Goal: Task Accomplishment & Management: Manage account settings

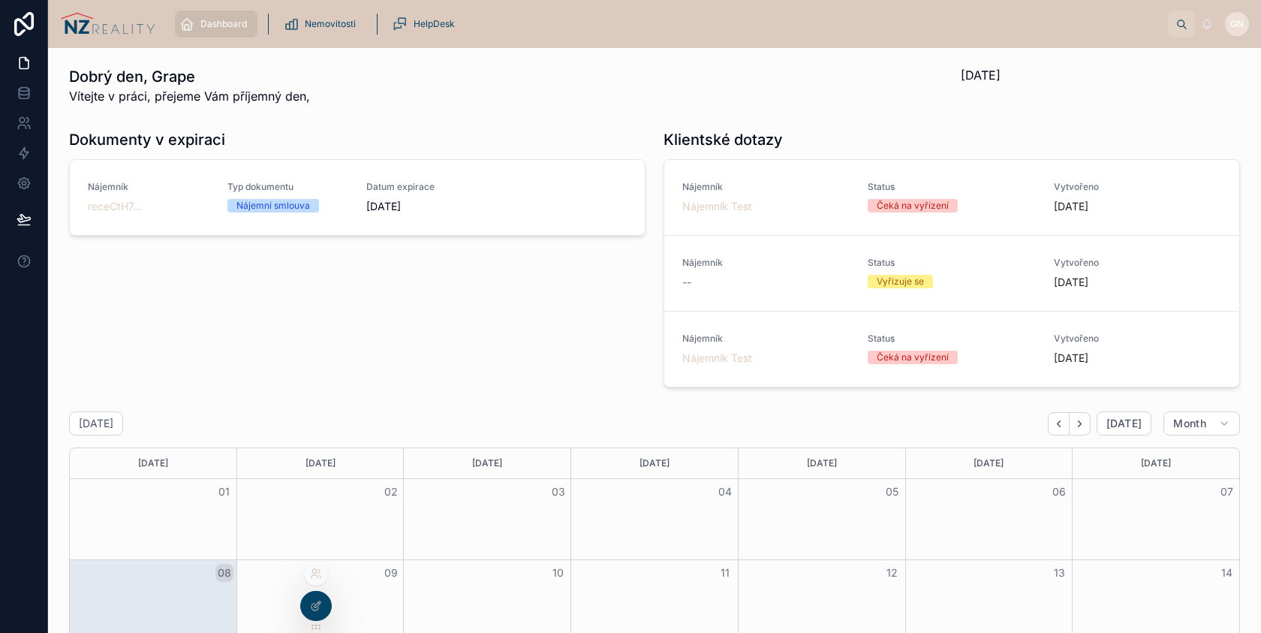
click at [317, 581] on div at bounding box center [316, 574] width 24 height 24
click at [314, 574] on icon at bounding box center [316, 574] width 12 height 12
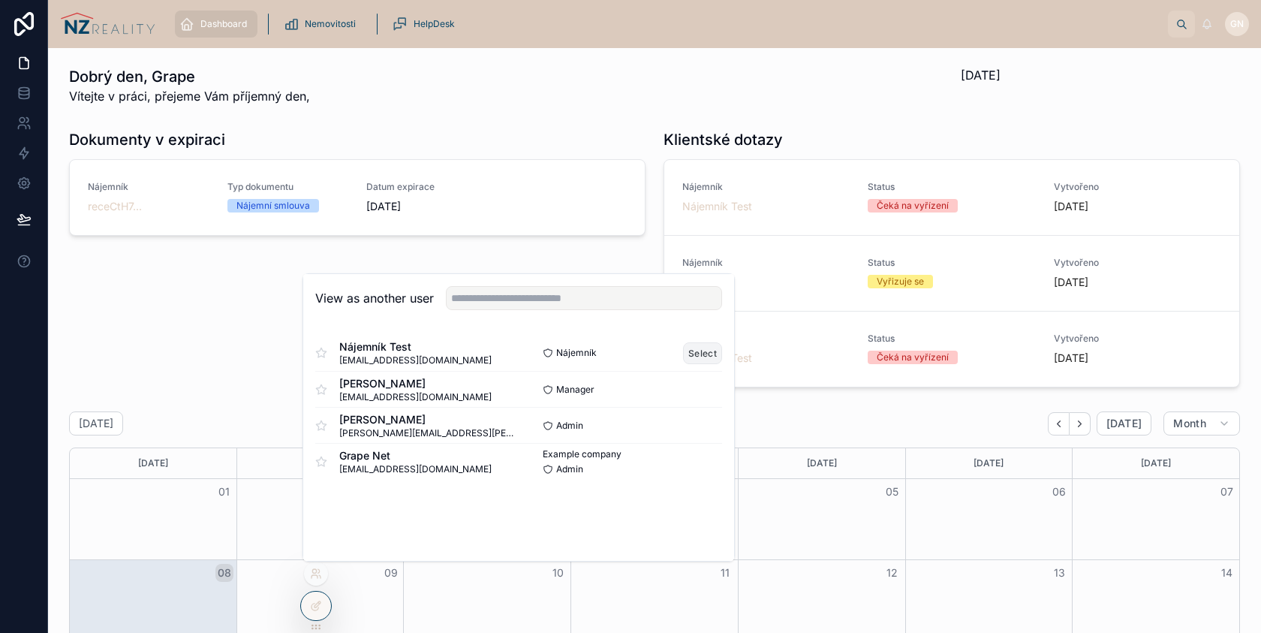
click at [702, 351] on button "Select" at bounding box center [702, 353] width 39 height 22
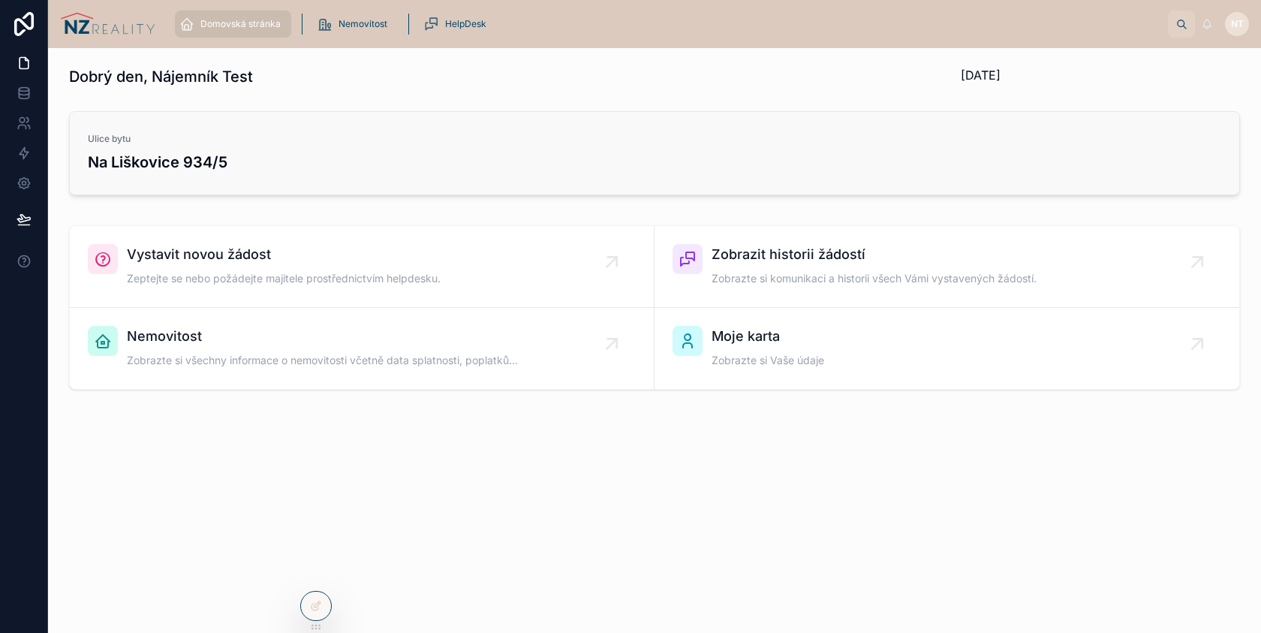
click at [268, 163] on h3 "Na Liškovice 934/5" at bounding box center [655, 162] width 1134 height 23
click at [360, 26] on span "Nemovitost" at bounding box center [363, 24] width 49 height 12
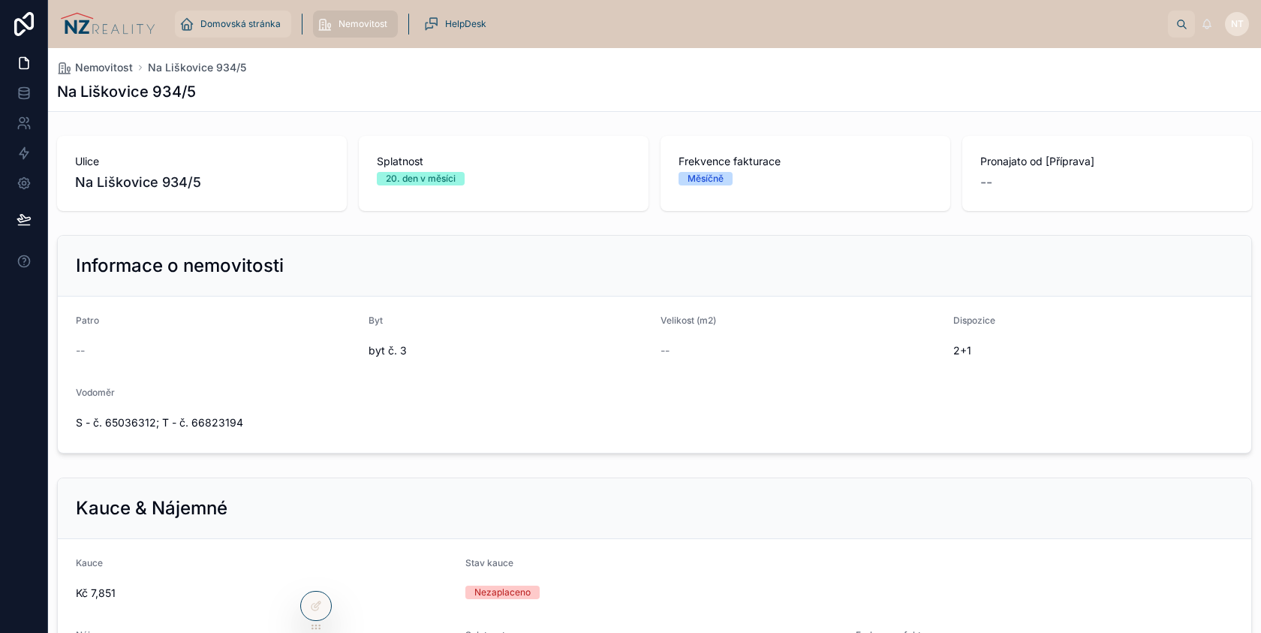
click at [254, 23] on span "Domovská stránka" at bounding box center [240, 24] width 80 height 12
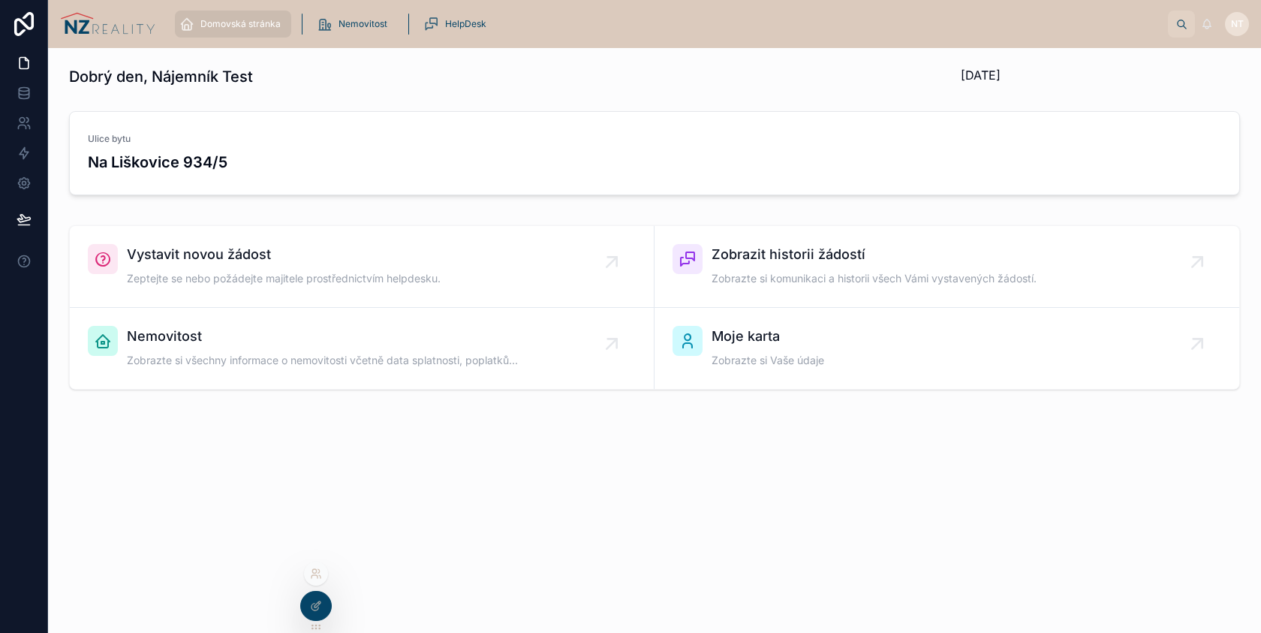
click at [314, 577] on icon at bounding box center [316, 574] width 12 height 12
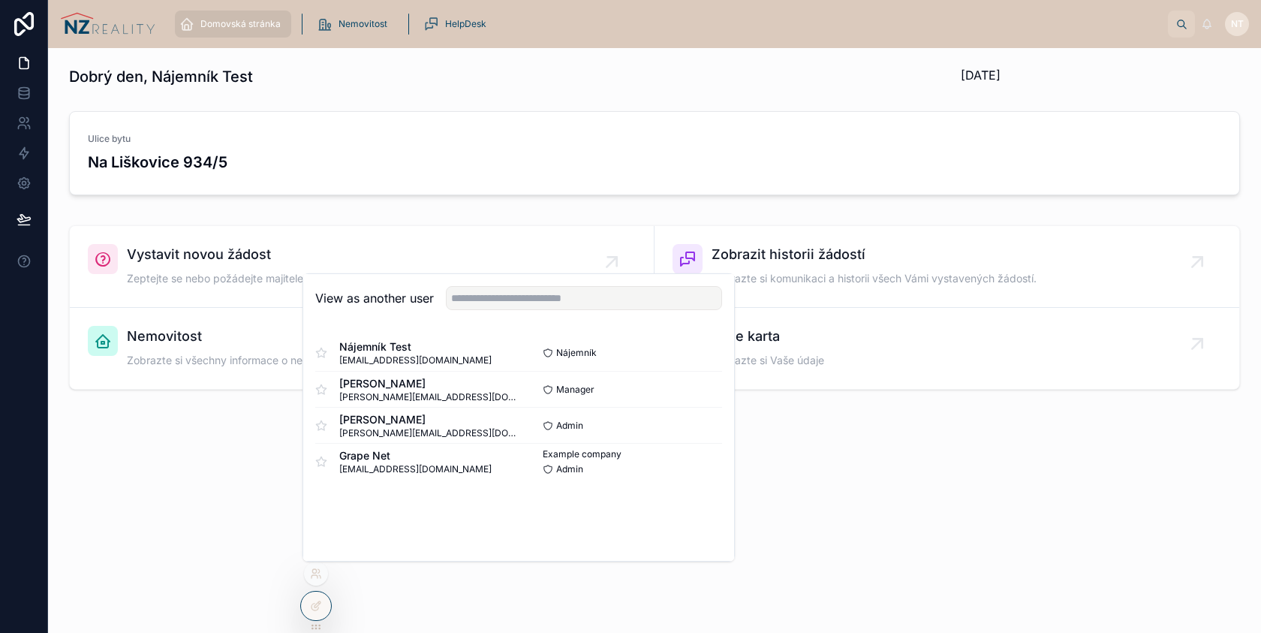
click at [231, 485] on div "Dobrý den, Nájemník Test 08/09/2025 Ulice bytu Na Liškovice 934/5 Vystavit novo…" at bounding box center [654, 270] width 1213 height 444
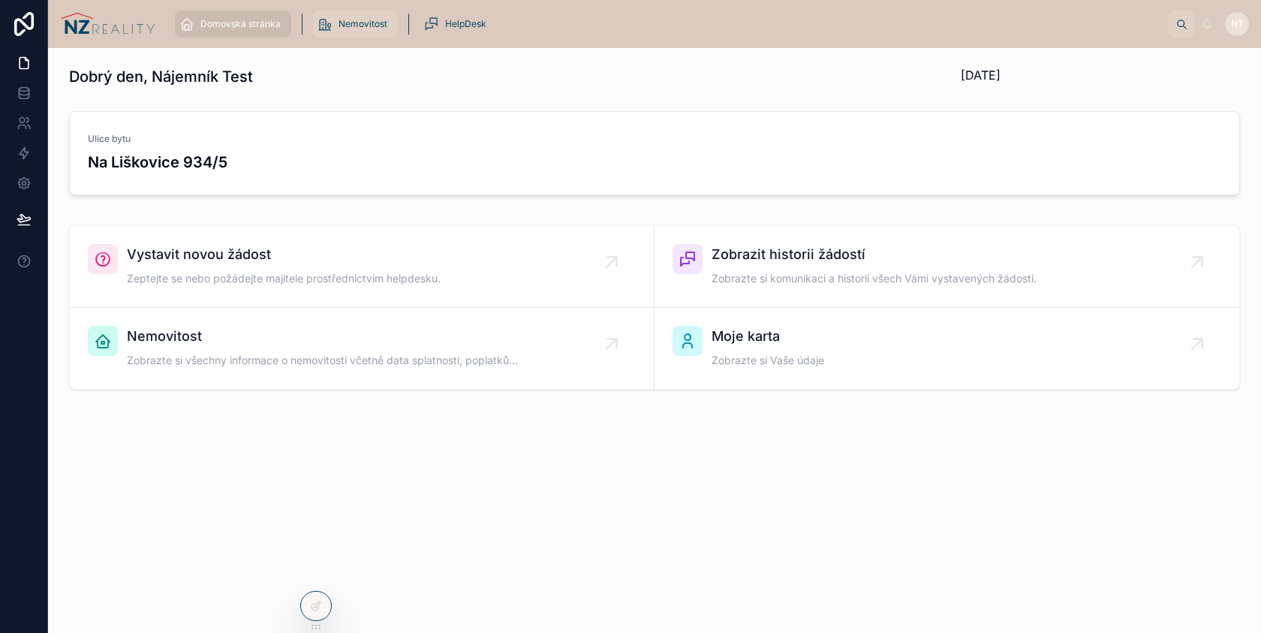
click at [339, 32] on div "Nemovitost" at bounding box center [356, 24] width 76 height 24
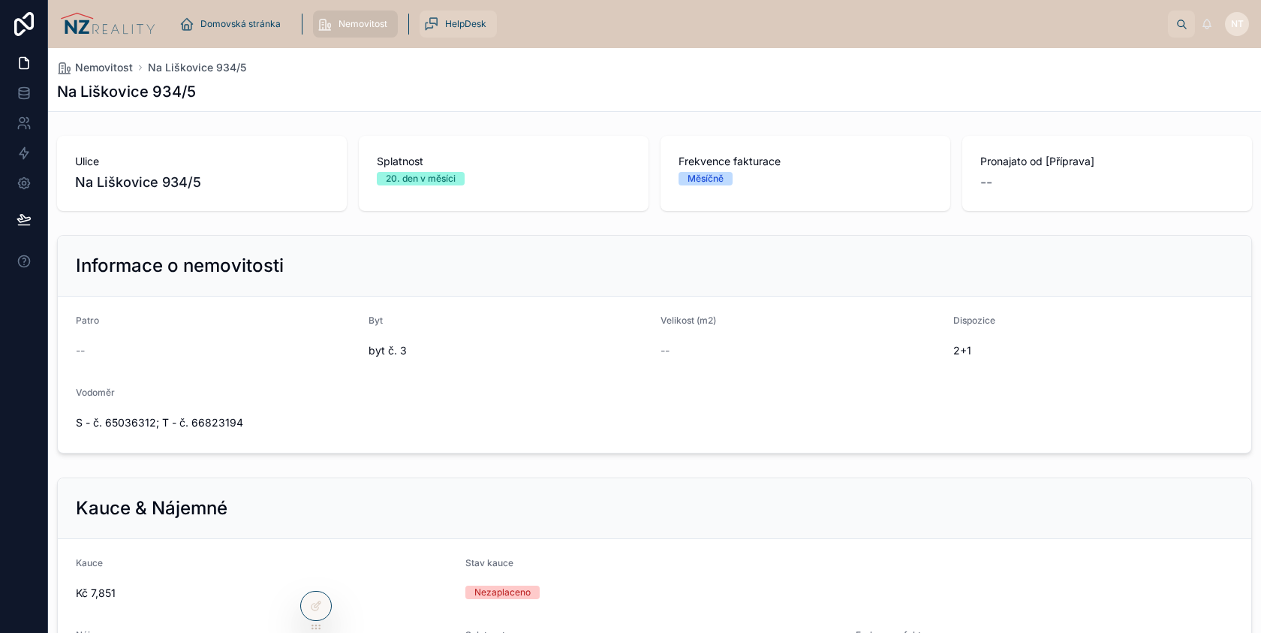
click at [447, 30] on div "HelpDesk" at bounding box center [458, 24] width 68 height 24
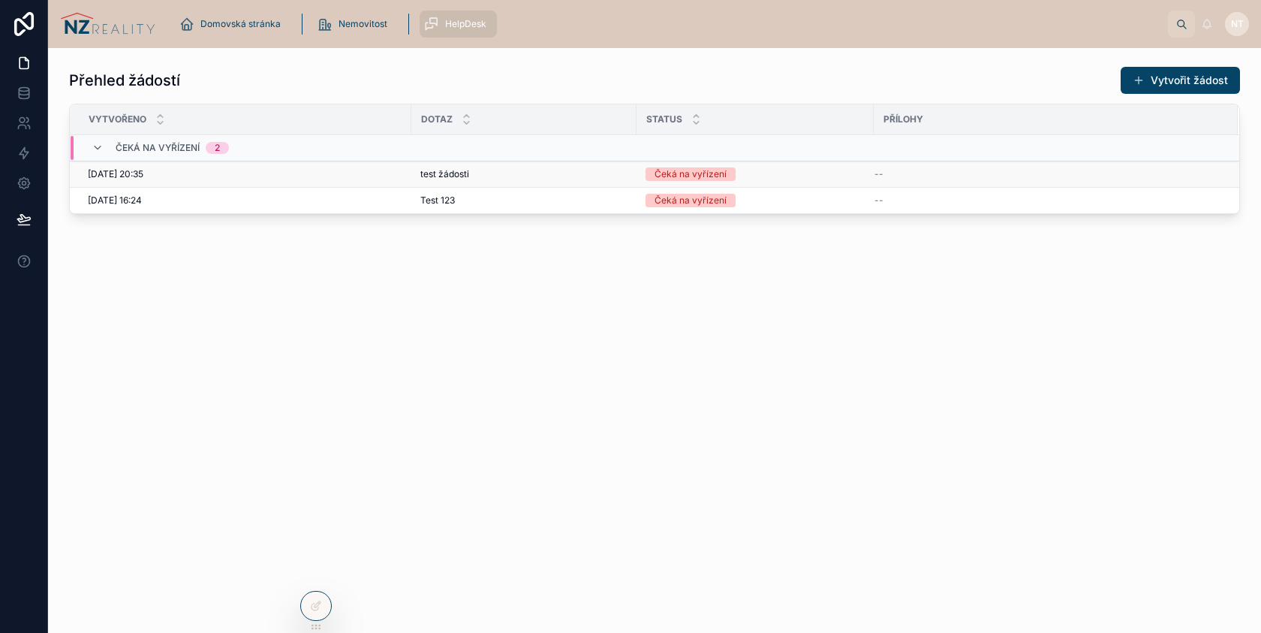
click at [391, 179] on div "04/09/2025 20:35 04/09/2025 20:35" at bounding box center [245, 174] width 315 height 12
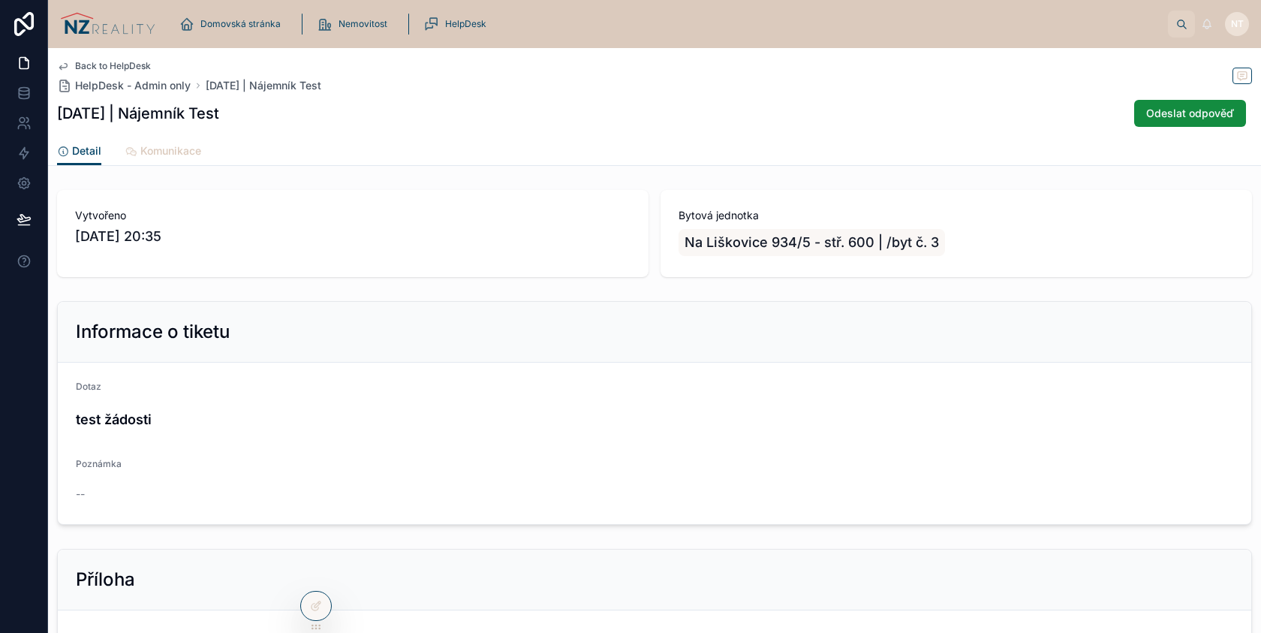
click at [181, 149] on span "Komunikace" at bounding box center [170, 150] width 61 height 15
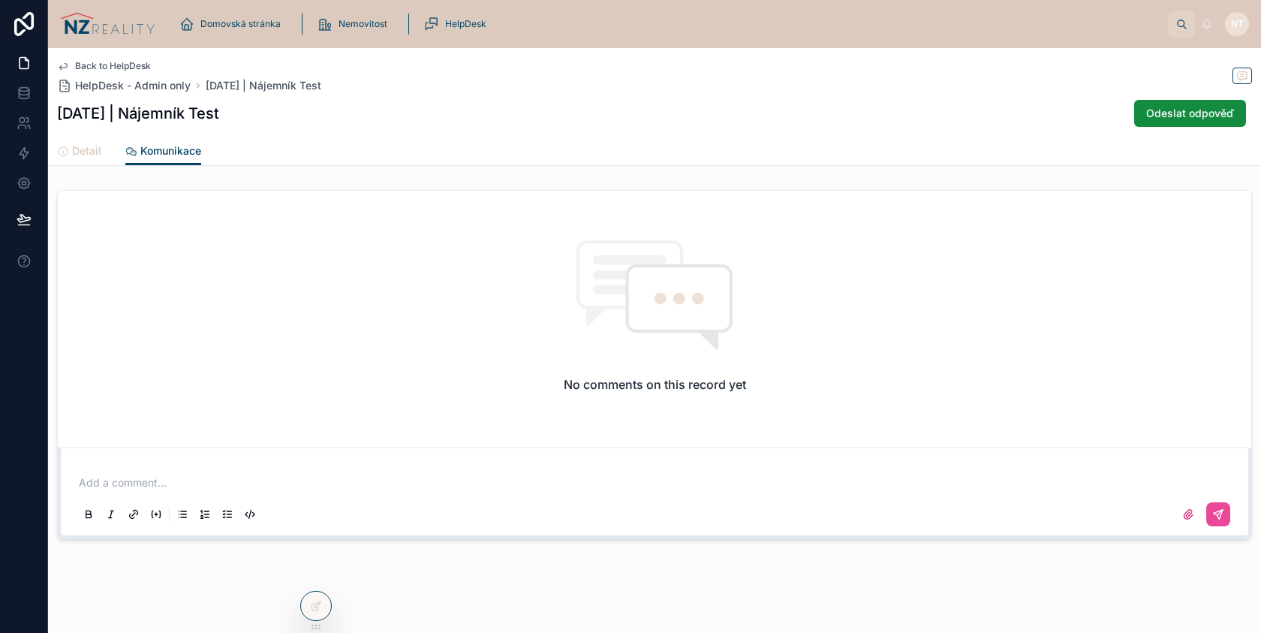
click at [80, 146] on span "Detail" at bounding box center [86, 150] width 29 height 15
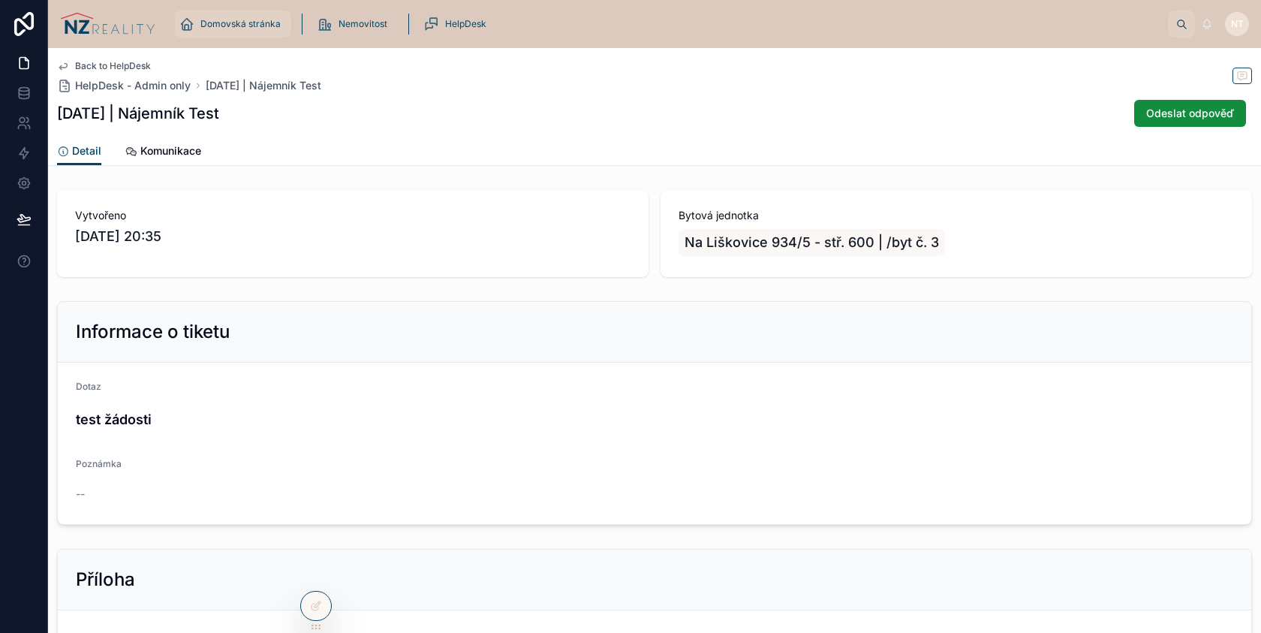
click at [224, 20] on span "Domovská stránka" at bounding box center [240, 24] width 80 height 12
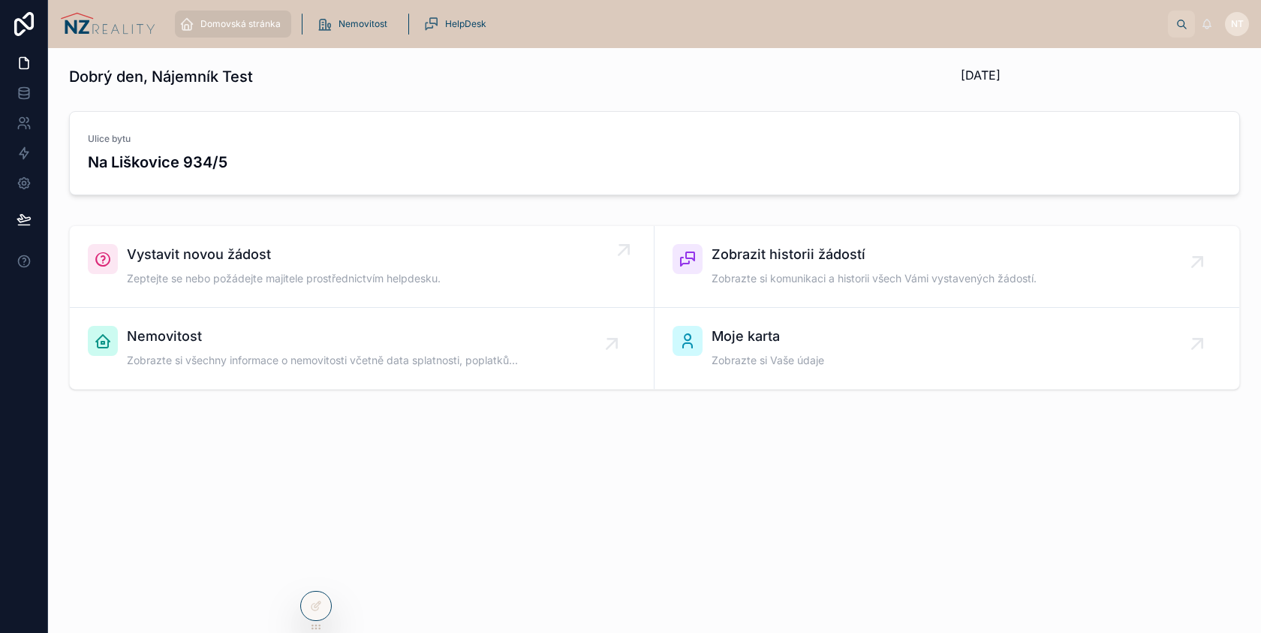
click at [399, 271] on span "Zeptejte se nebo požádejte majitele prostřednictvím helpdesku." at bounding box center [284, 278] width 314 height 15
click at [917, 263] on span "Zobrazit historii žádostí" at bounding box center [874, 254] width 325 height 21
click at [827, 346] on div "Moje karta Zobrazte si Vaše údaje" at bounding box center [947, 348] width 549 height 45
click at [296, 335] on span "Nemovitost" at bounding box center [322, 336] width 391 height 21
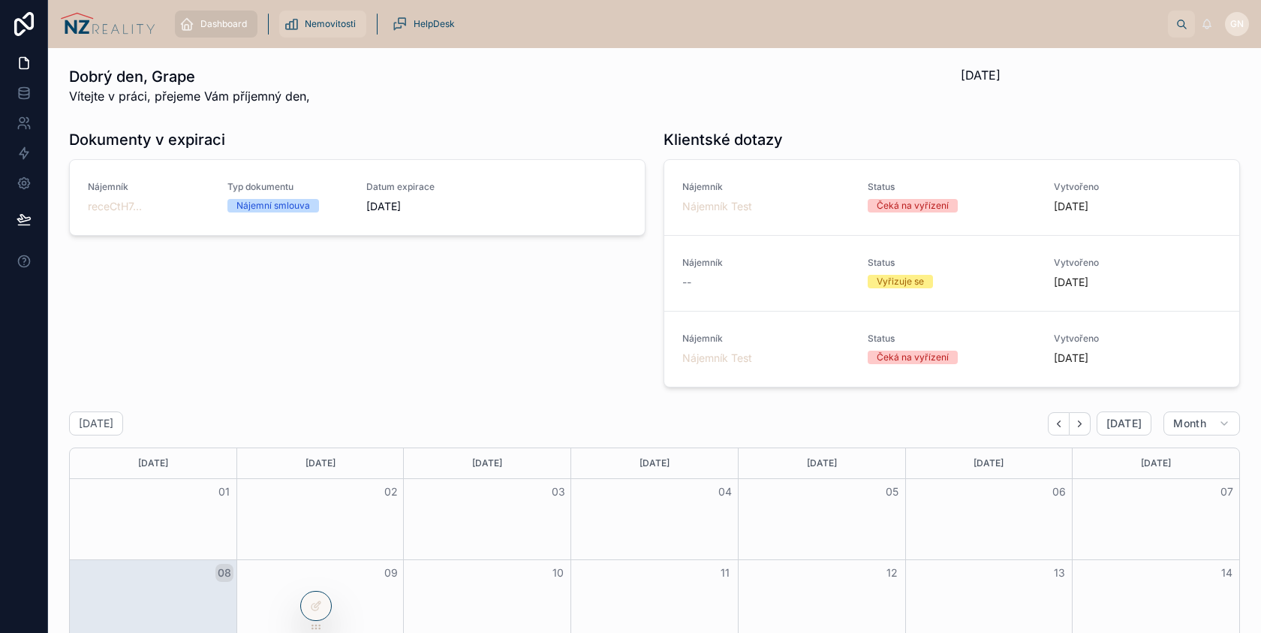
click at [302, 22] on div "Nemovitosti" at bounding box center [323, 24] width 78 height 24
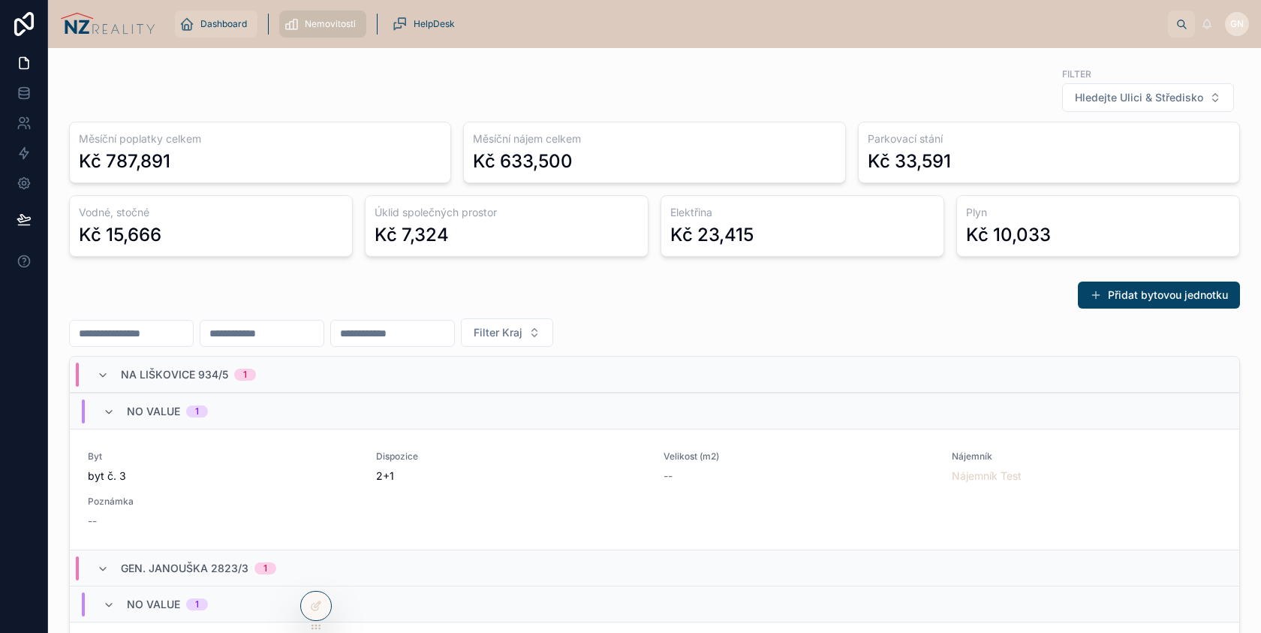
click at [235, 29] on span "Dashboard" at bounding box center [223, 24] width 47 height 12
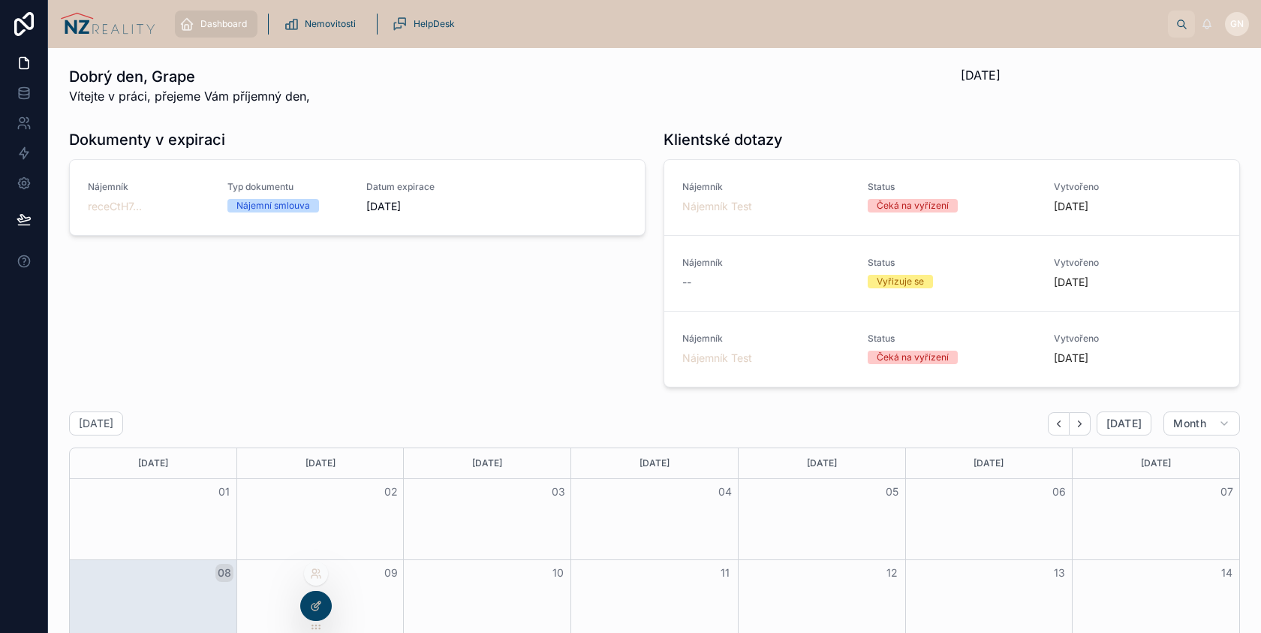
click at [312, 606] on icon at bounding box center [316, 606] width 12 height 12
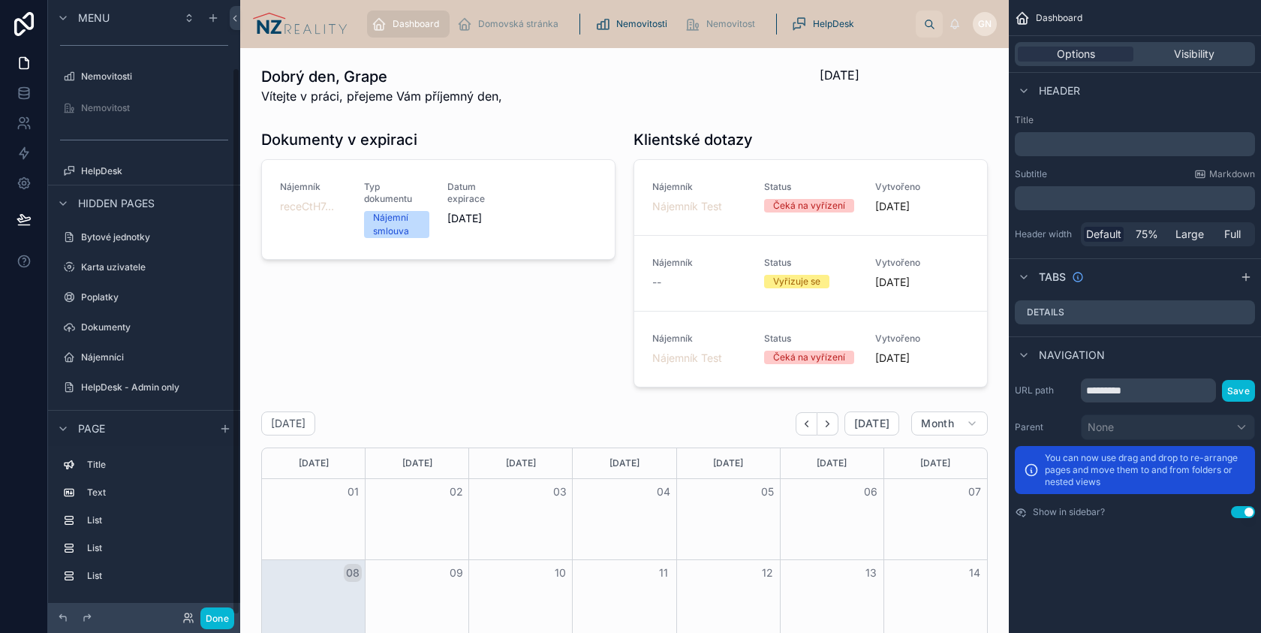
scroll to position [75, 0]
click at [116, 355] on label "Nájemníci" at bounding box center [141, 354] width 120 height 12
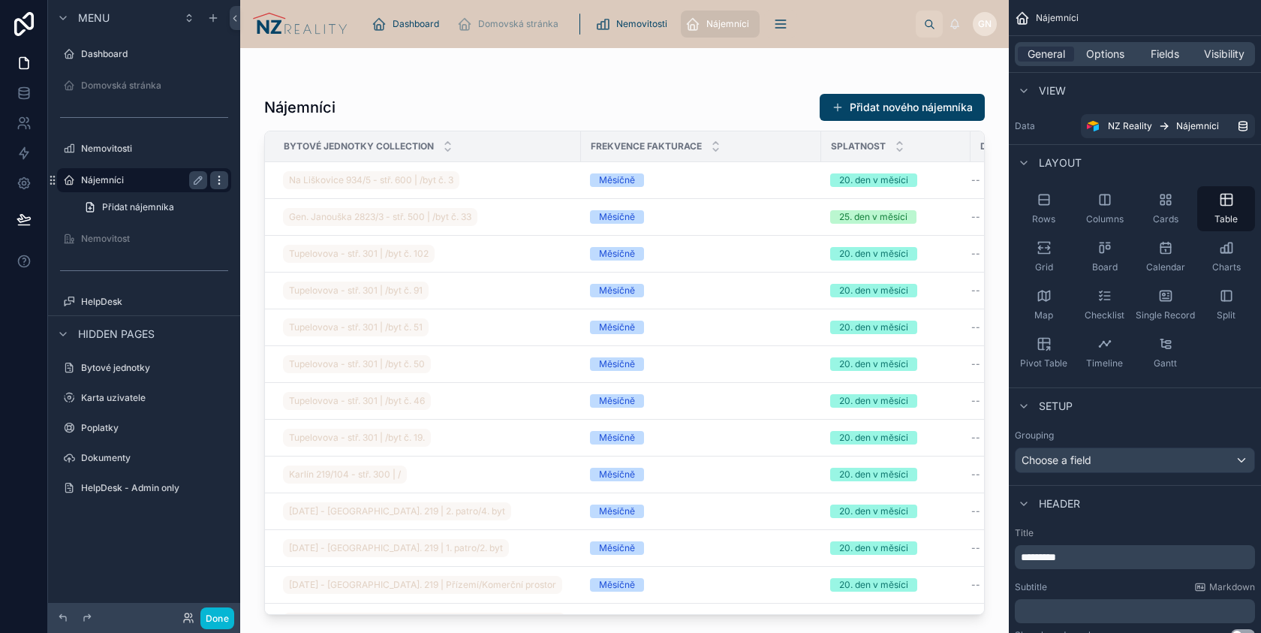
click at [220, 182] on icon "scrollable content" at bounding box center [219, 180] width 12 height 12
click at [151, 179] on label "Nájemníci" at bounding box center [141, 180] width 120 height 12
click at [1212, 61] on span "Visibility" at bounding box center [1224, 54] width 41 height 15
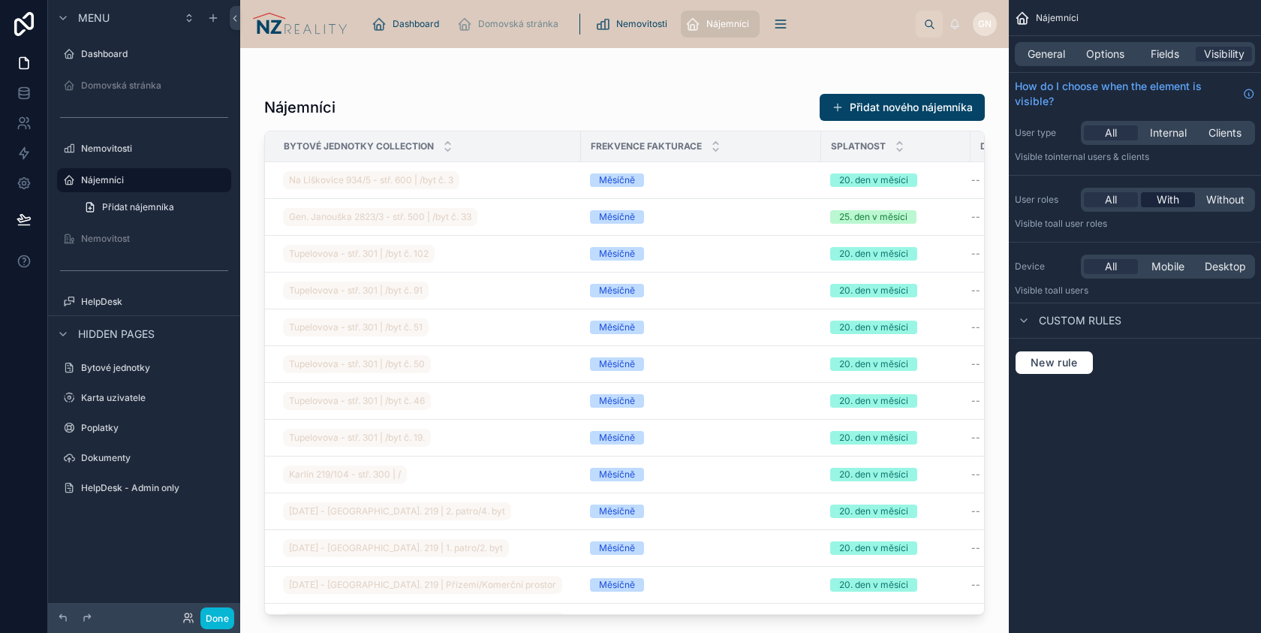
click at [1157, 203] on span "With" at bounding box center [1168, 199] width 23 height 15
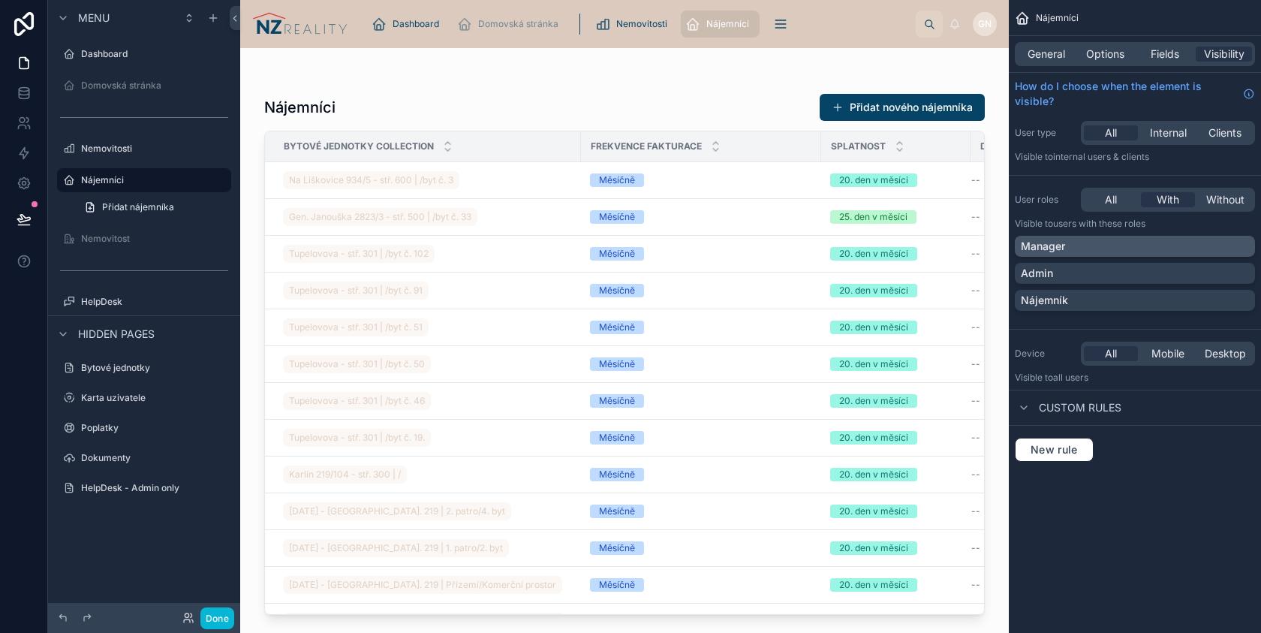
click at [1101, 246] on div "Manager" at bounding box center [1135, 246] width 228 height 15
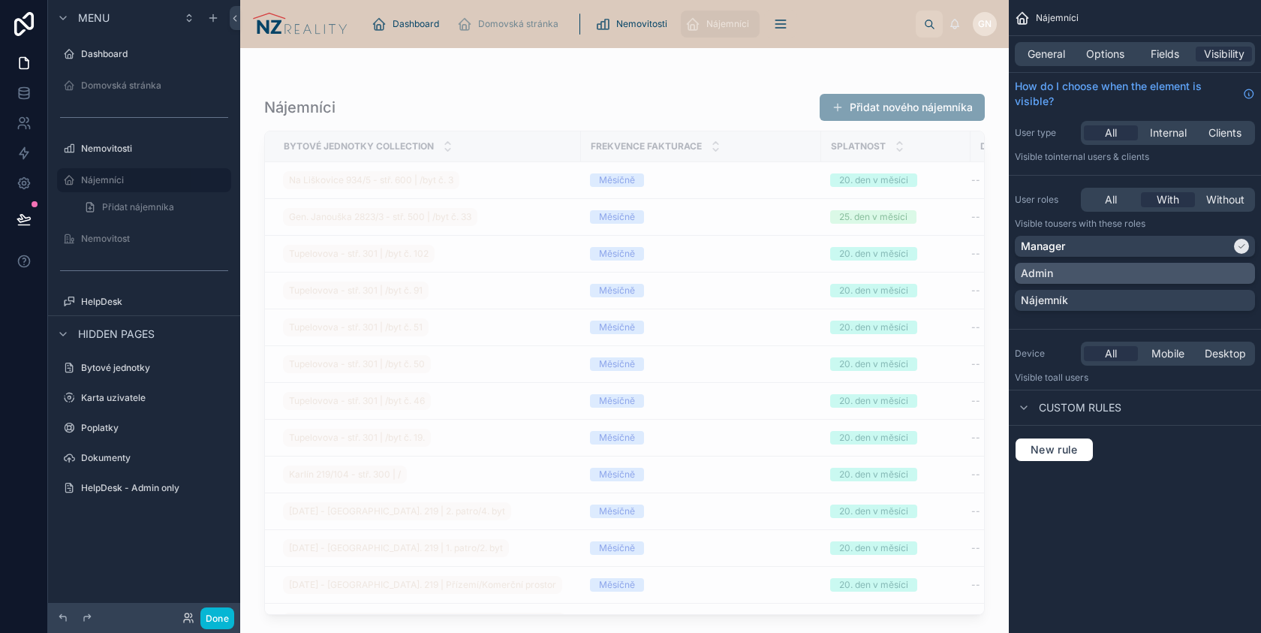
click at [1095, 269] on div "Admin" at bounding box center [1135, 273] width 228 height 15
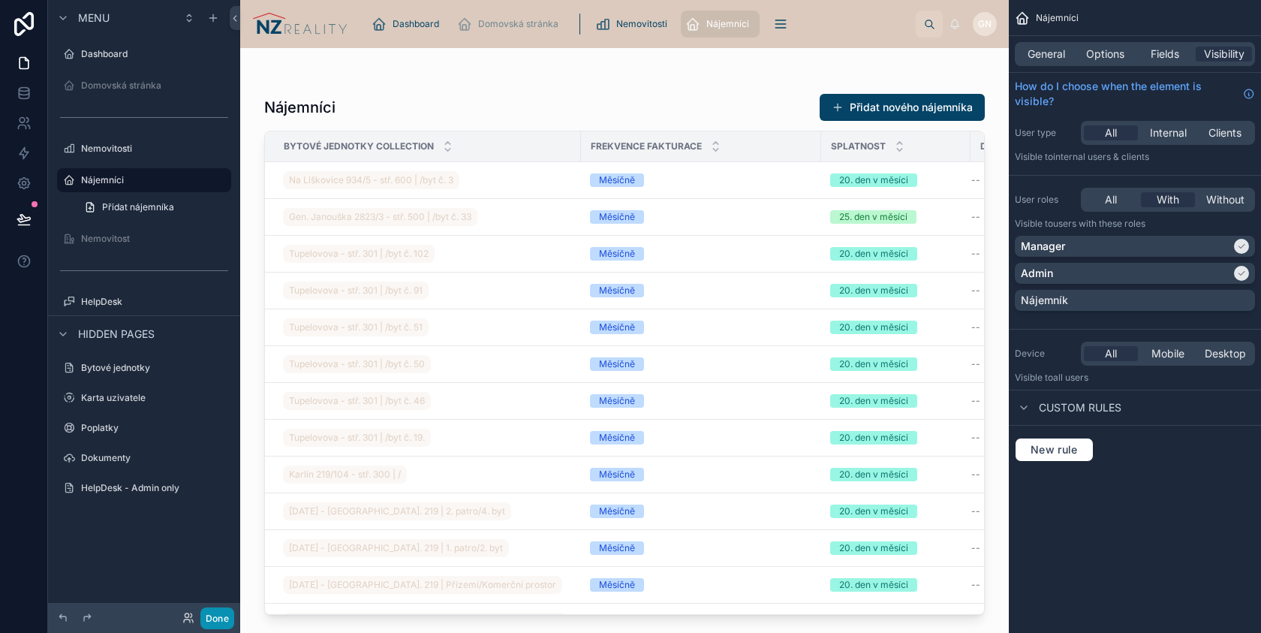
click at [221, 616] on button "Done" at bounding box center [217, 618] width 34 height 22
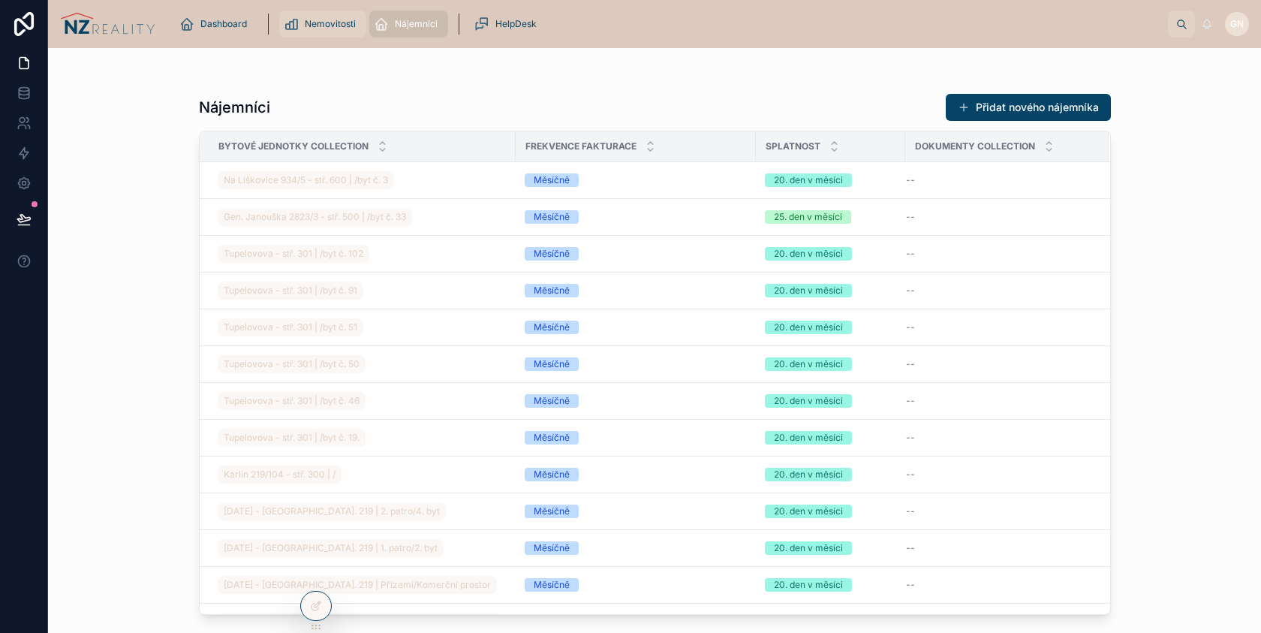
click at [337, 31] on div "Nemovitosti" at bounding box center [323, 24] width 78 height 24
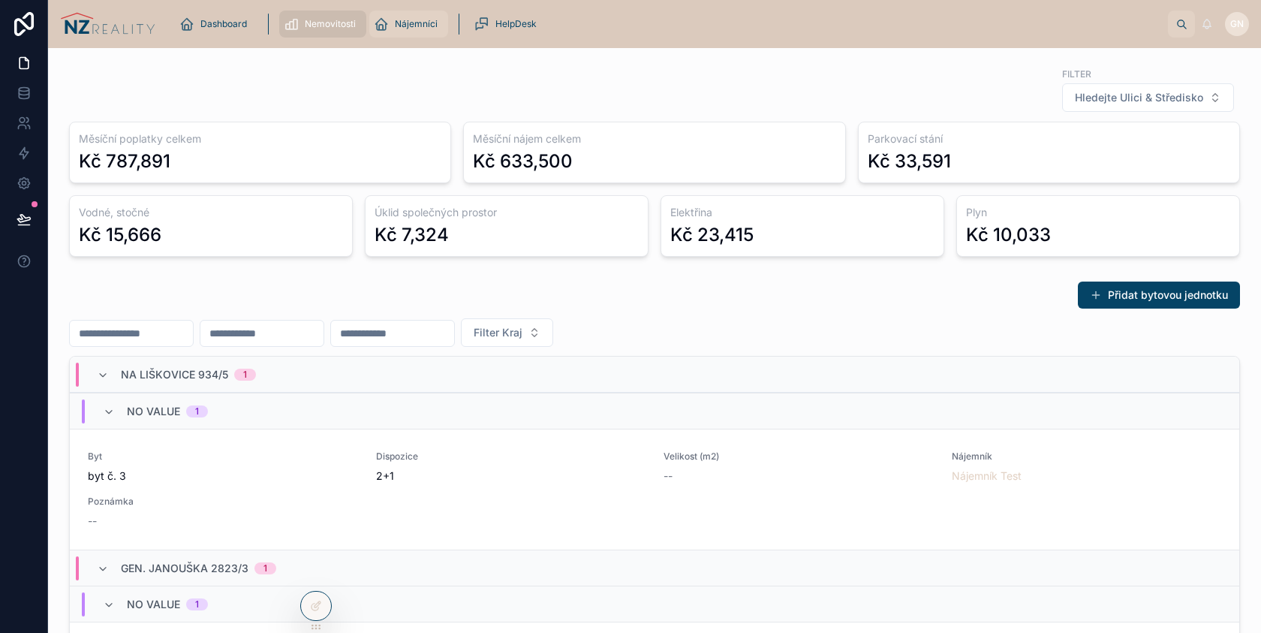
click at [404, 26] on span "Nájemníci" at bounding box center [416, 24] width 43 height 12
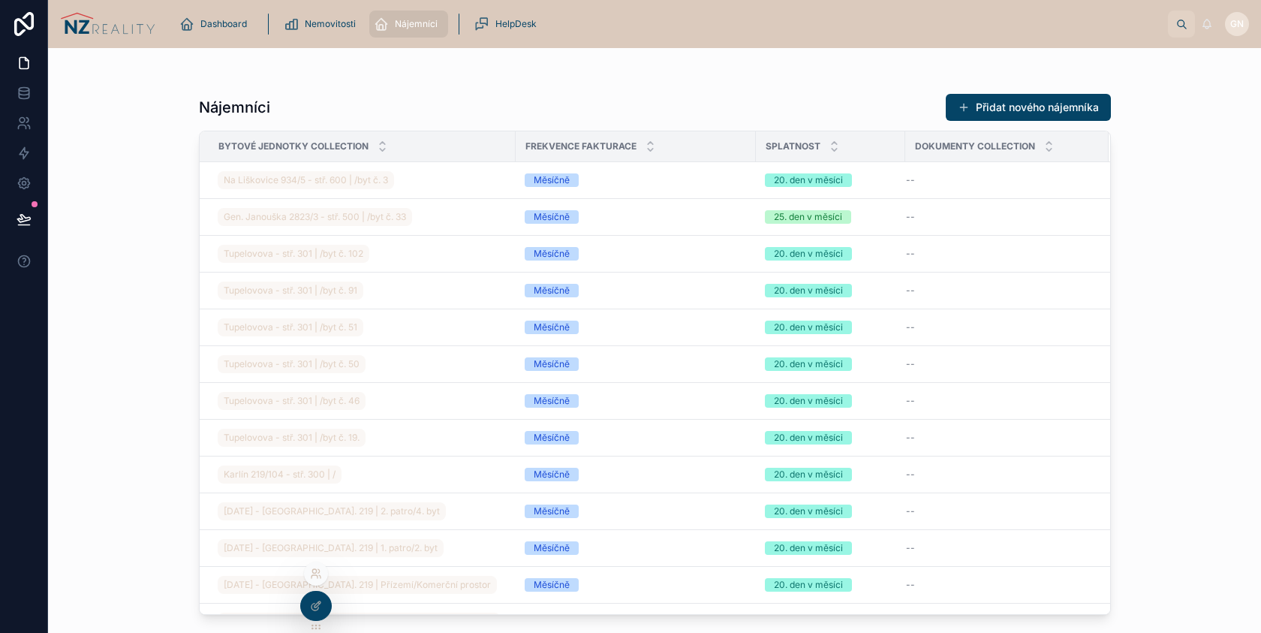
click at [318, 575] on icon at bounding box center [316, 574] width 12 height 12
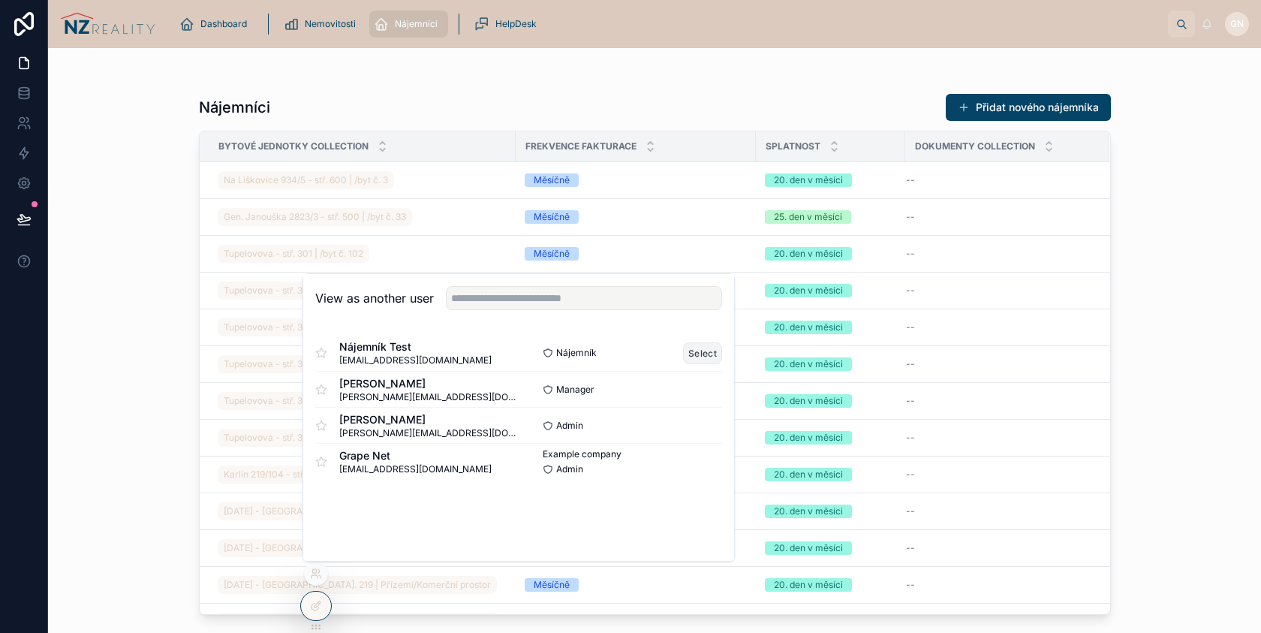
click at [694, 353] on button "Select" at bounding box center [702, 353] width 39 height 22
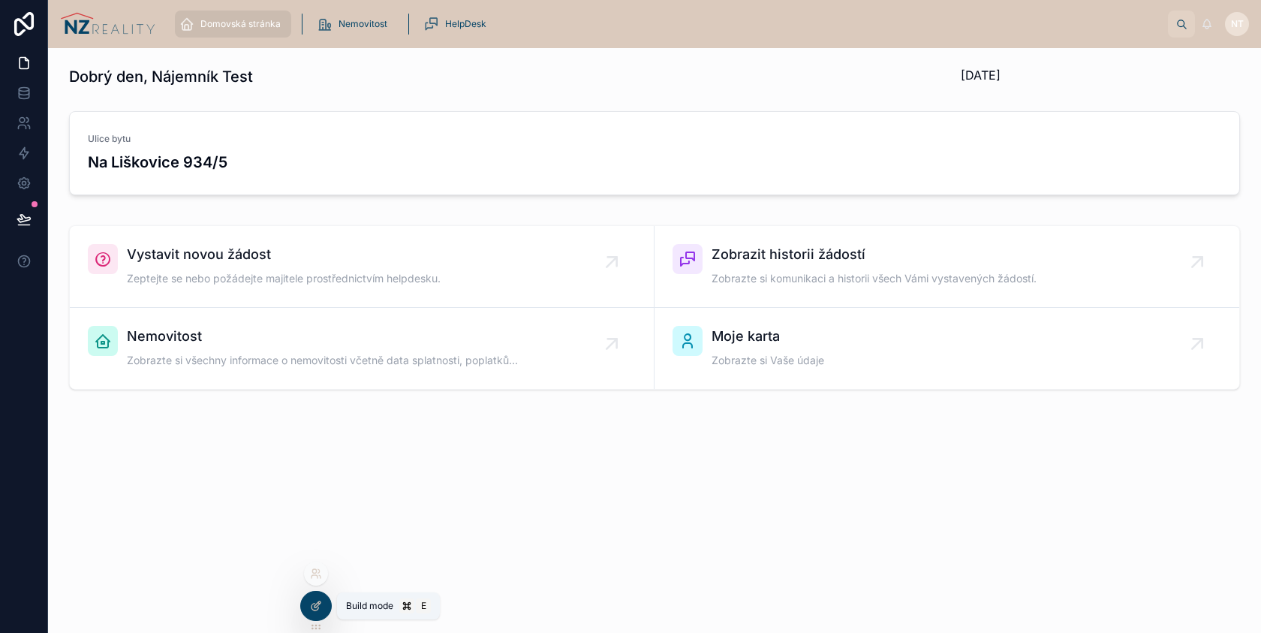
click at [318, 606] on icon at bounding box center [316, 606] width 12 height 12
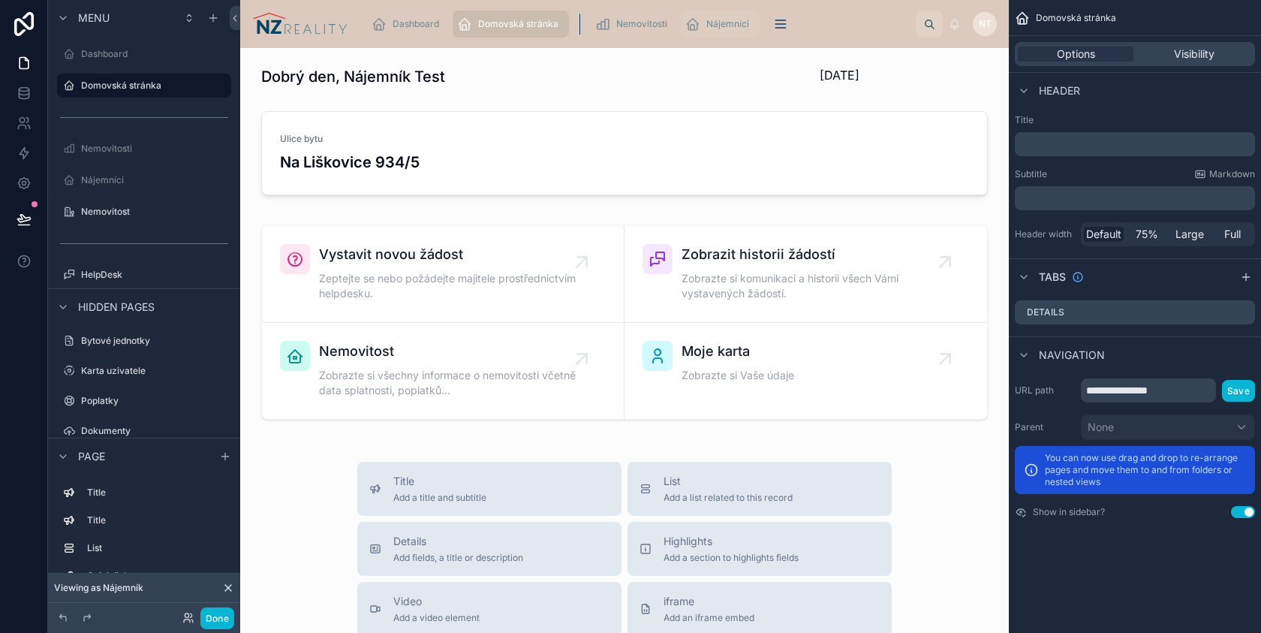
click at [717, 34] on div "Nájemníci" at bounding box center [720, 24] width 70 height 24
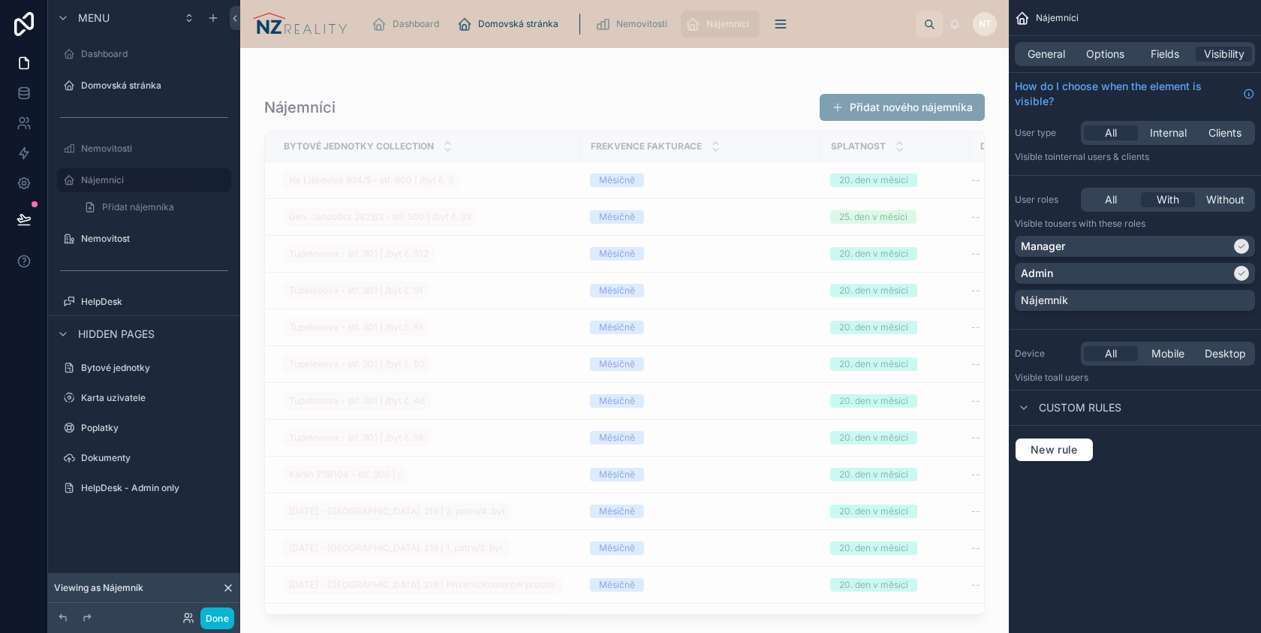
click at [742, 114] on div at bounding box center [624, 331] width 769 height 567
click at [1161, 50] on span "Fields" at bounding box center [1165, 54] width 29 height 15
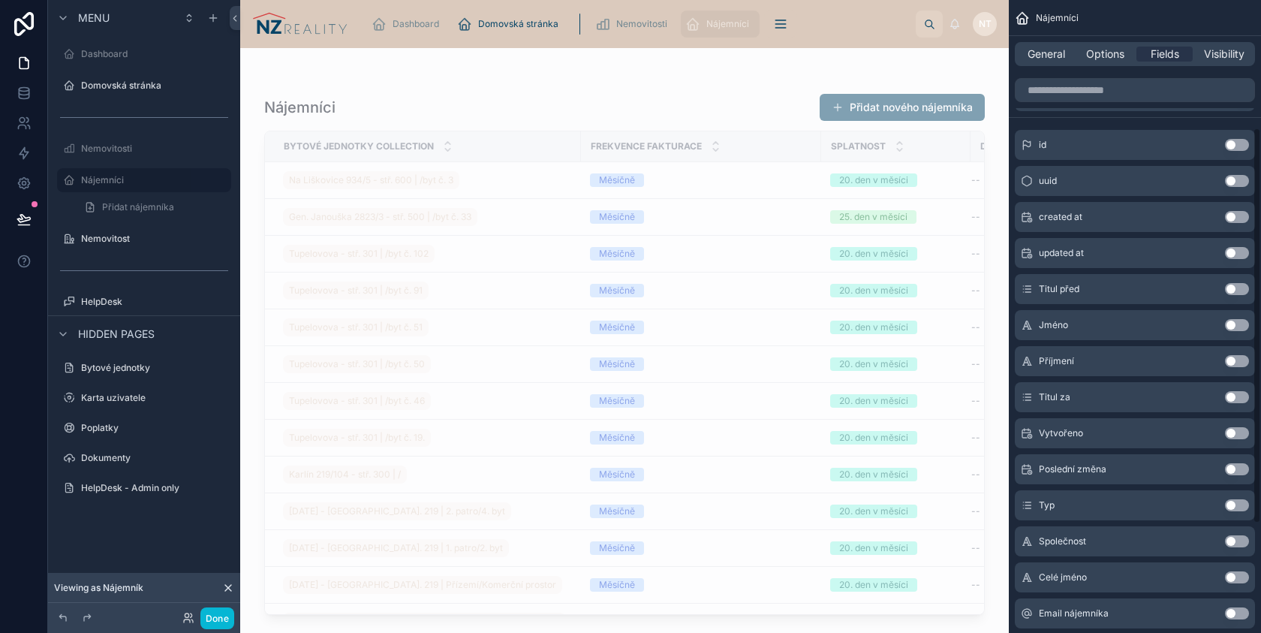
scroll to position [203, 0]
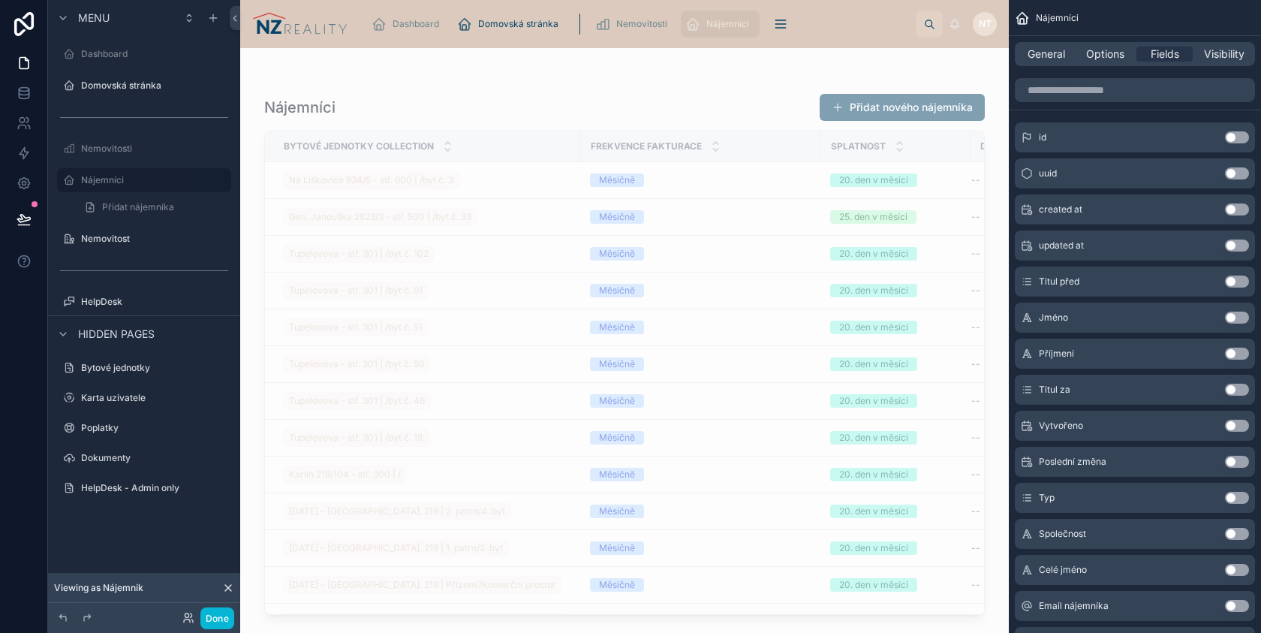
click at [1236, 574] on button "Use setting" at bounding box center [1237, 570] width 24 height 12
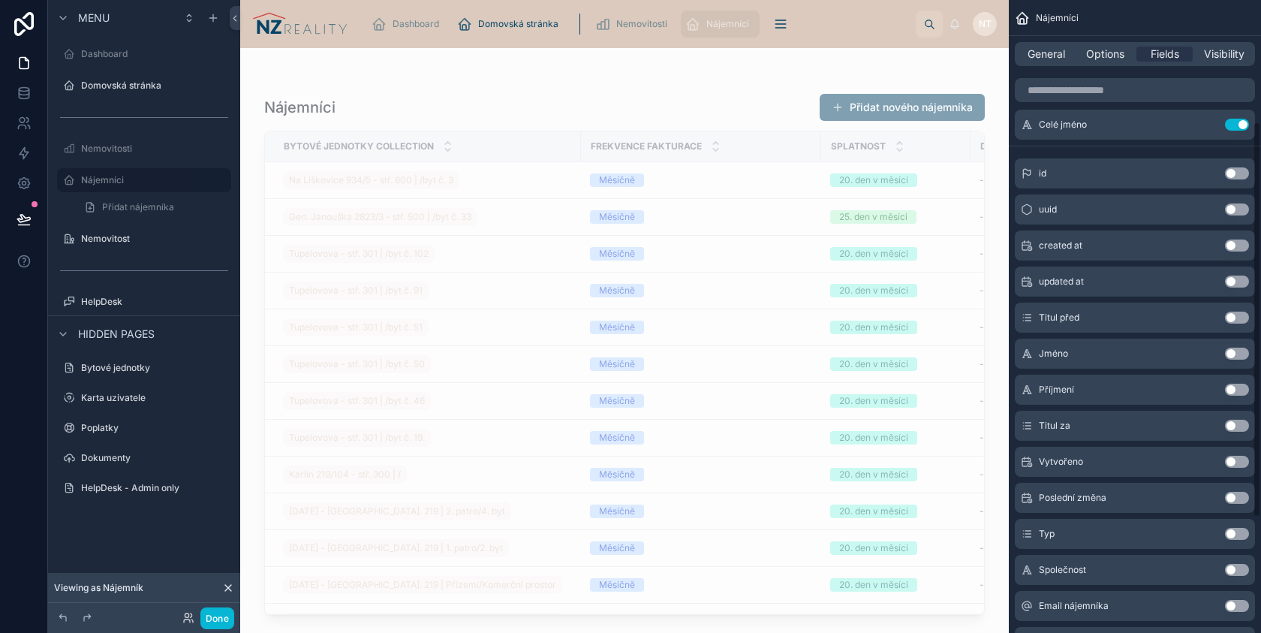
scroll to position [0, 0]
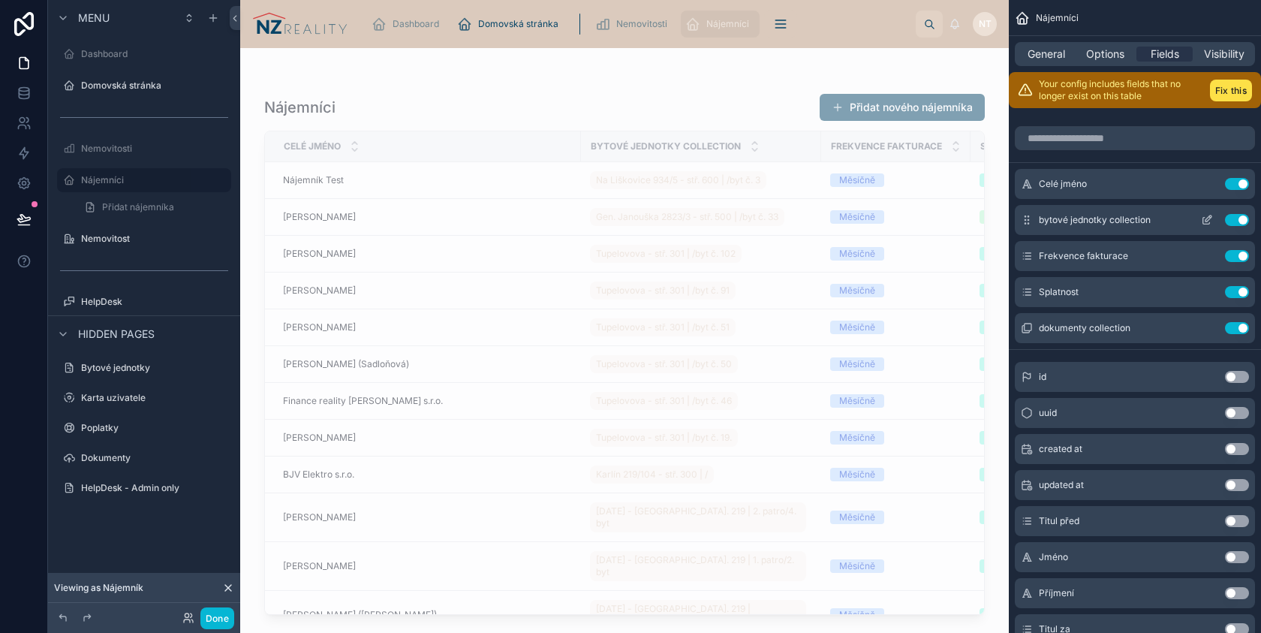
click at [1208, 216] on icon "scrollable content" at bounding box center [1207, 220] width 12 height 12
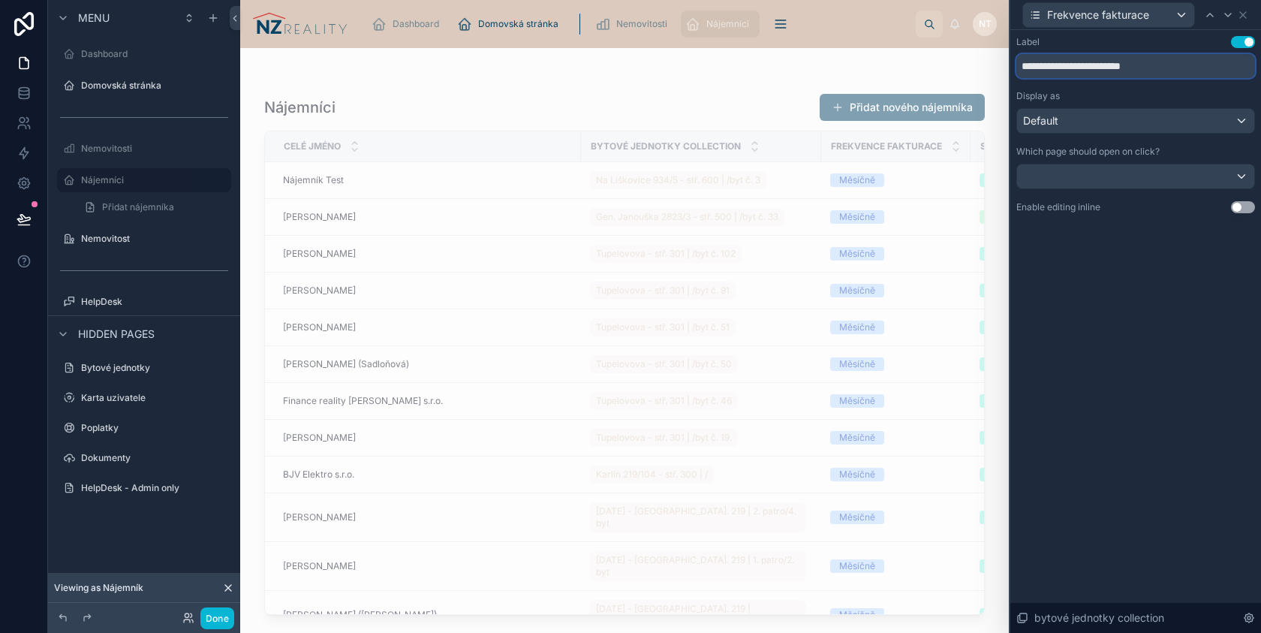
click at [1135, 65] on input "**********" at bounding box center [1136, 66] width 239 height 24
click at [1057, 68] on input "**********" at bounding box center [1136, 66] width 239 height 24
type input "**********"
click at [1146, 346] on div "**********" at bounding box center [1136, 331] width 251 height 603
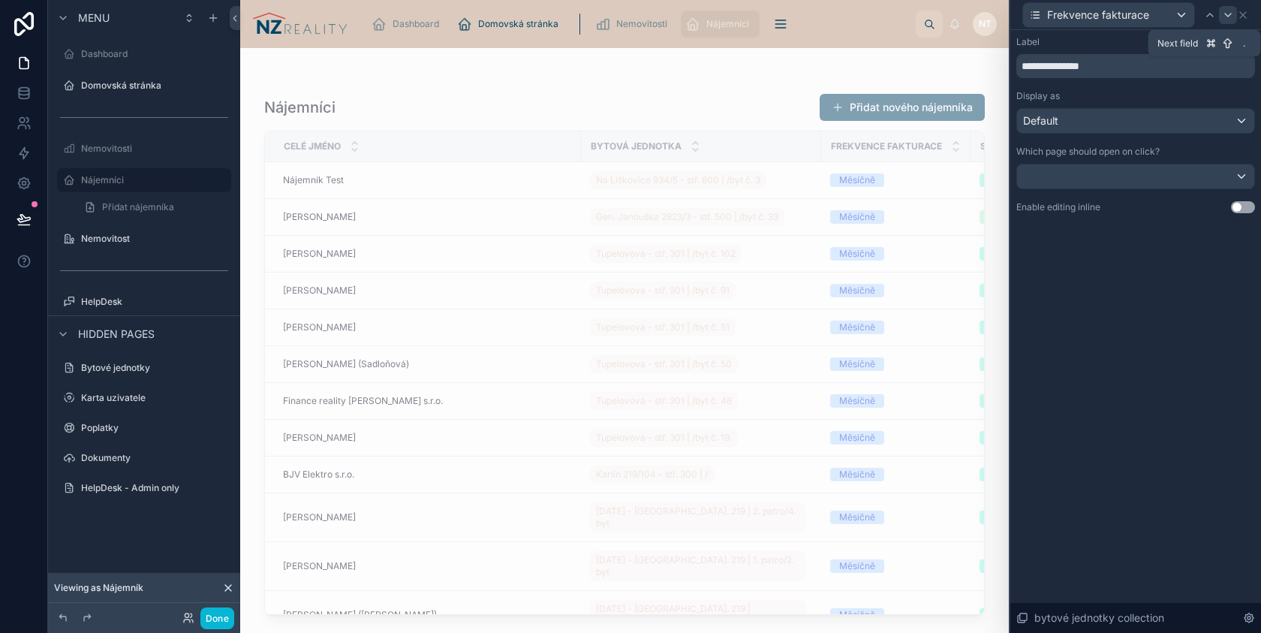
click at [1225, 16] on icon at bounding box center [1228, 15] width 12 height 12
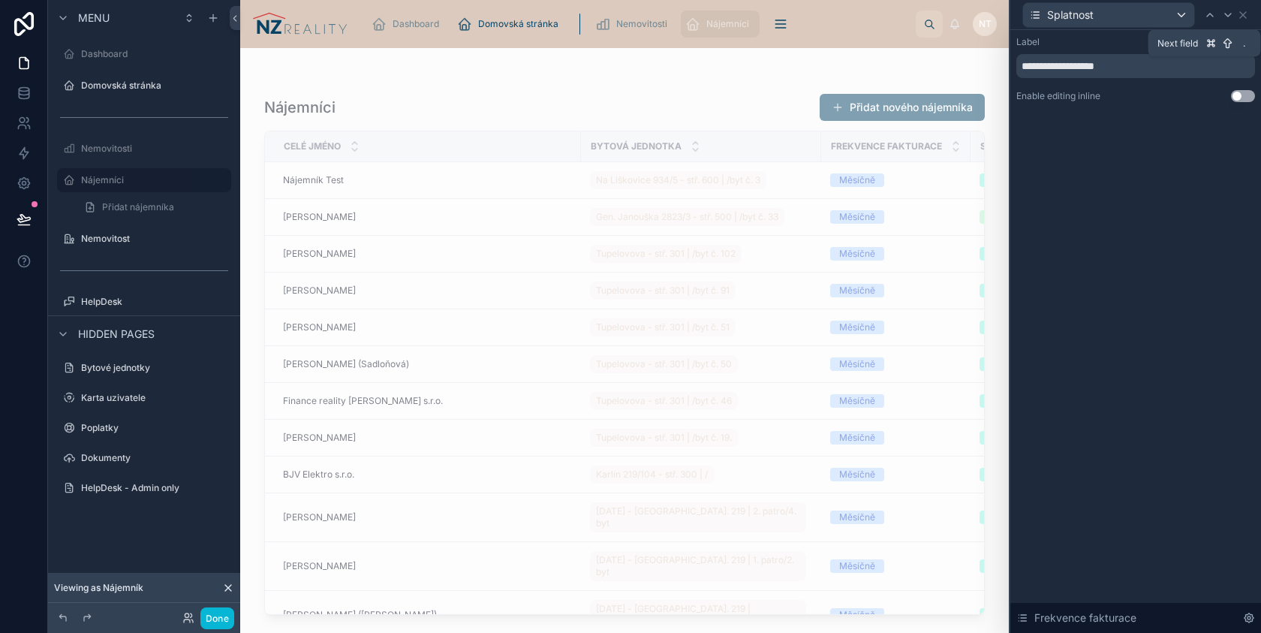
click at [1225, 16] on icon at bounding box center [1228, 15] width 12 height 12
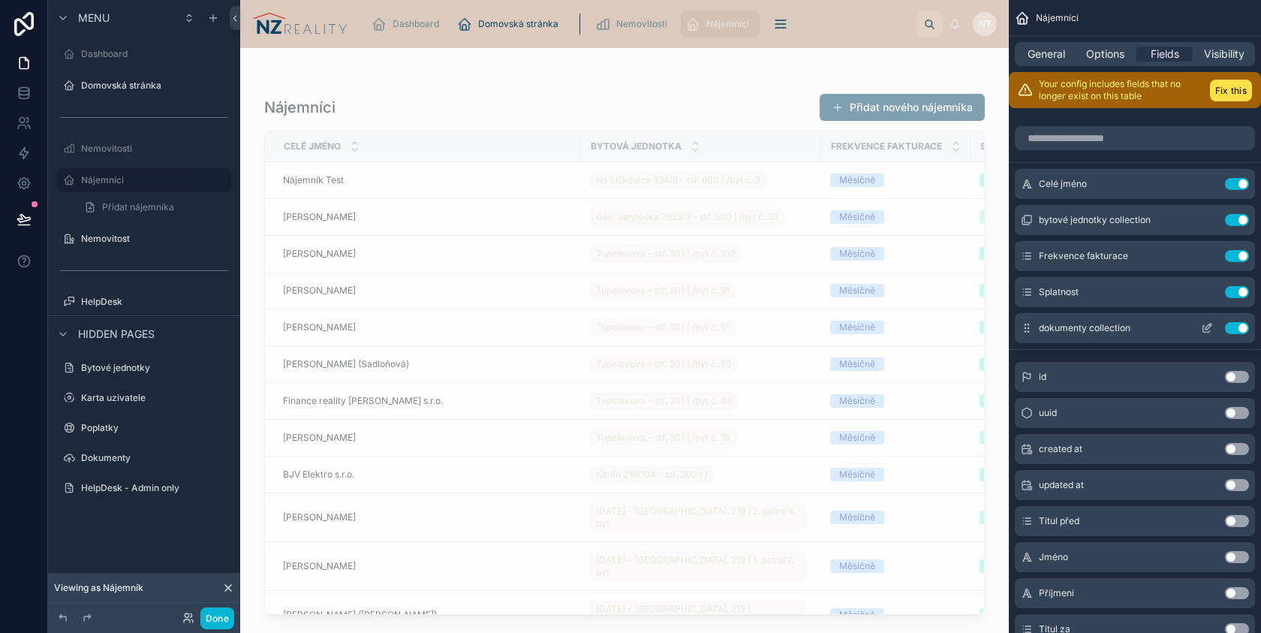
click at [1234, 328] on button "Use setting" at bounding box center [1237, 328] width 24 height 12
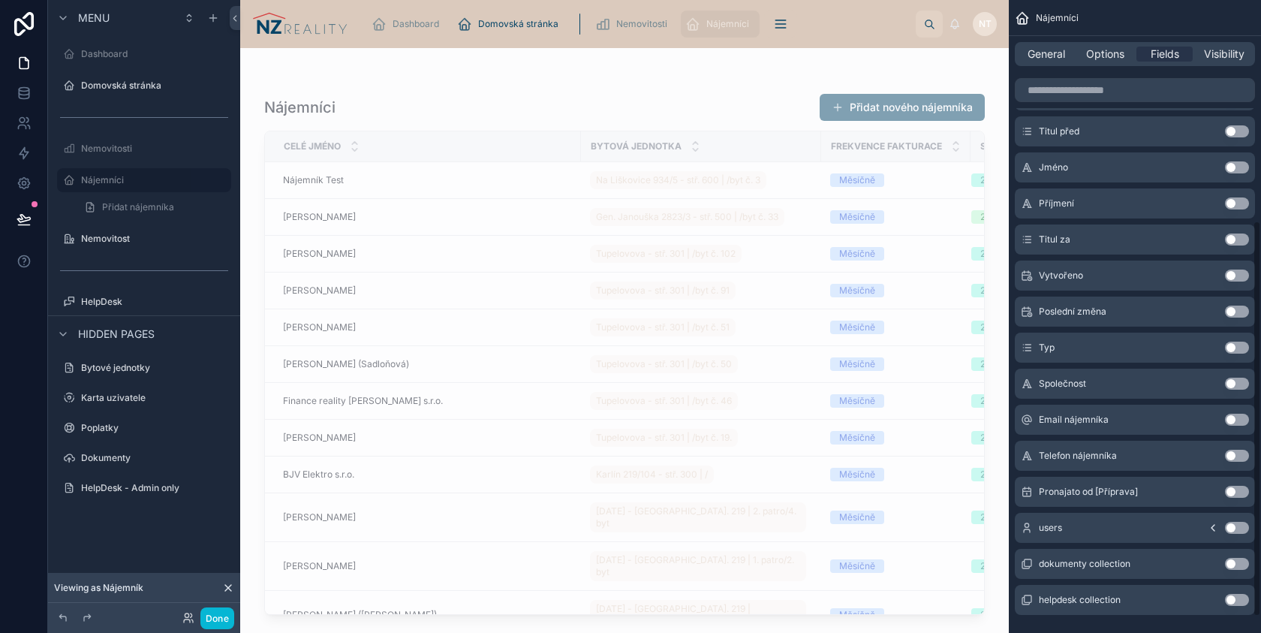
scroll to position [352, 0]
click at [1231, 457] on button "Use setting" at bounding box center [1237, 457] width 24 height 12
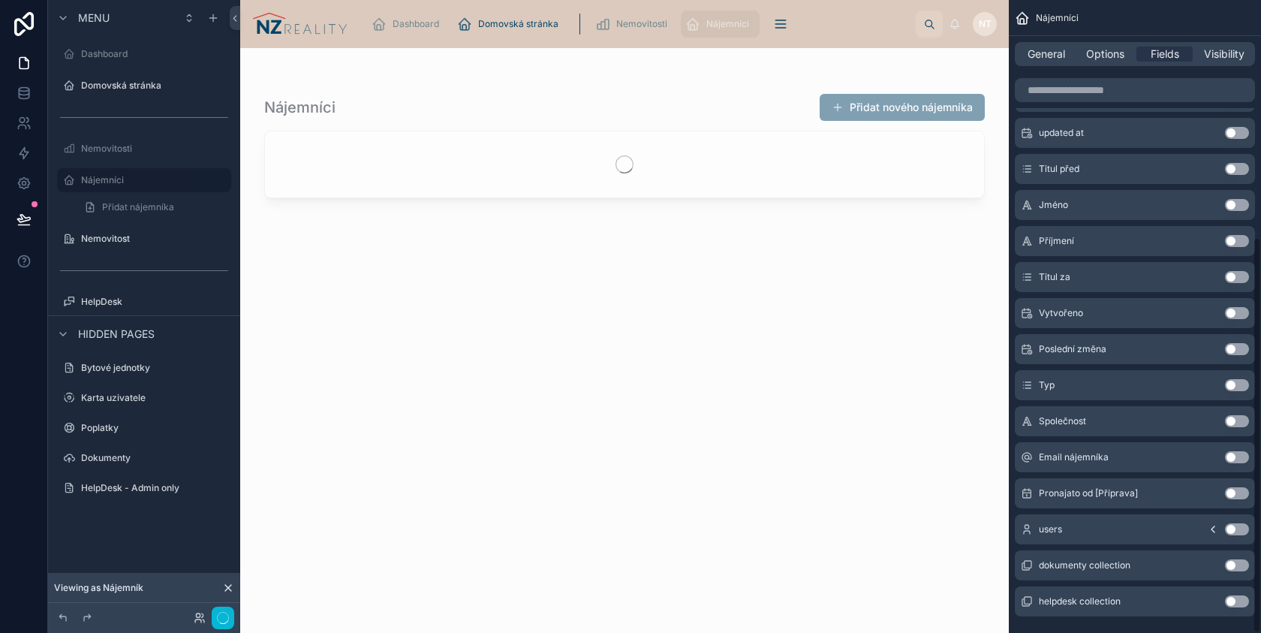
scroll to position [378, 0]
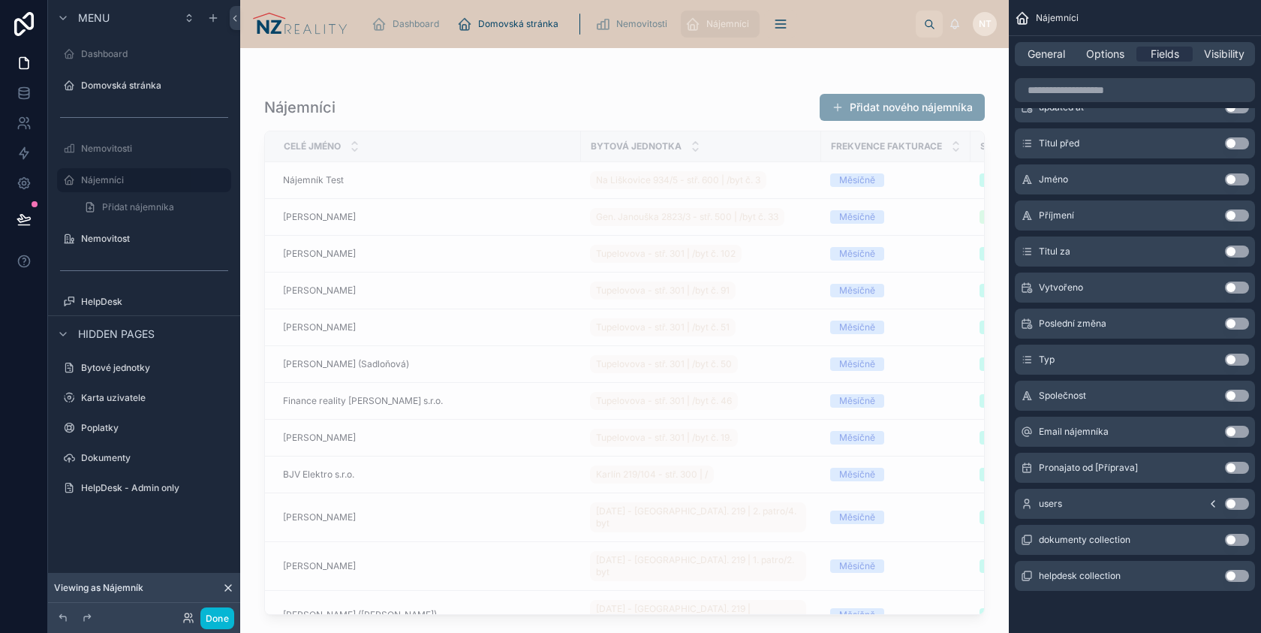
click at [1237, 430] on button "Use setting" at bounding box center [1237, 432] width 24 height 12
click at [914, 68] on div "Nájemníci Přidat nového nájemníka Celé jméno Bytová jednotka Frekvence fakturac…" at bounding box center [624, 331] width 769 height 567
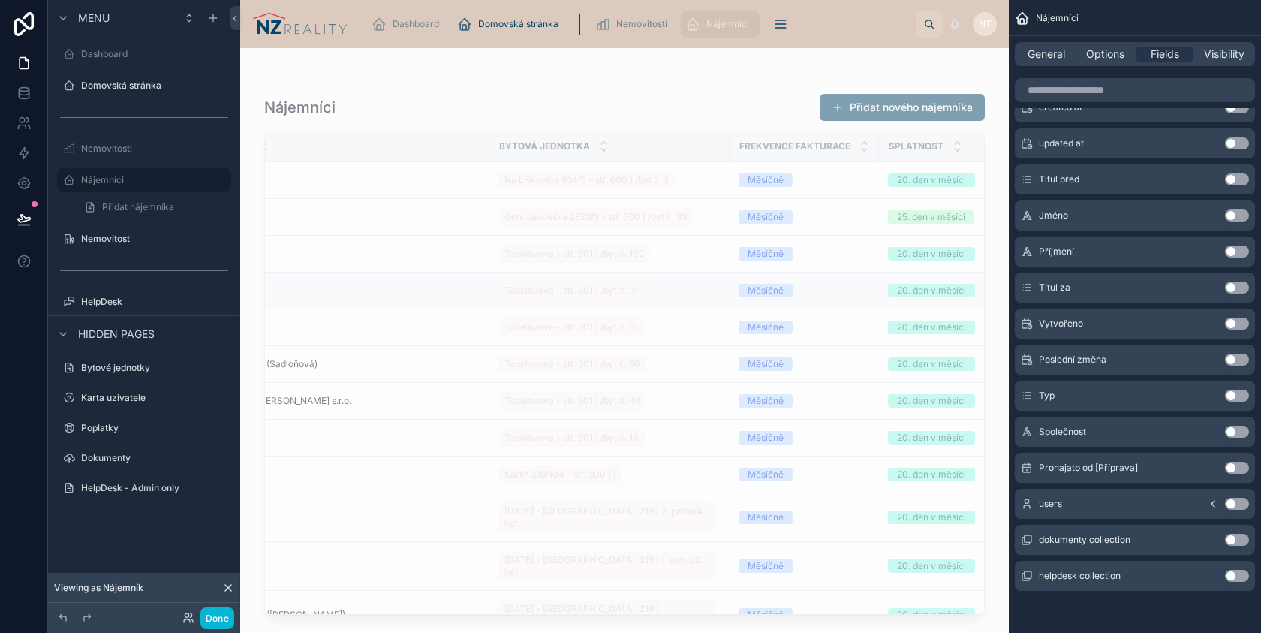
scroll to position [0, 0]
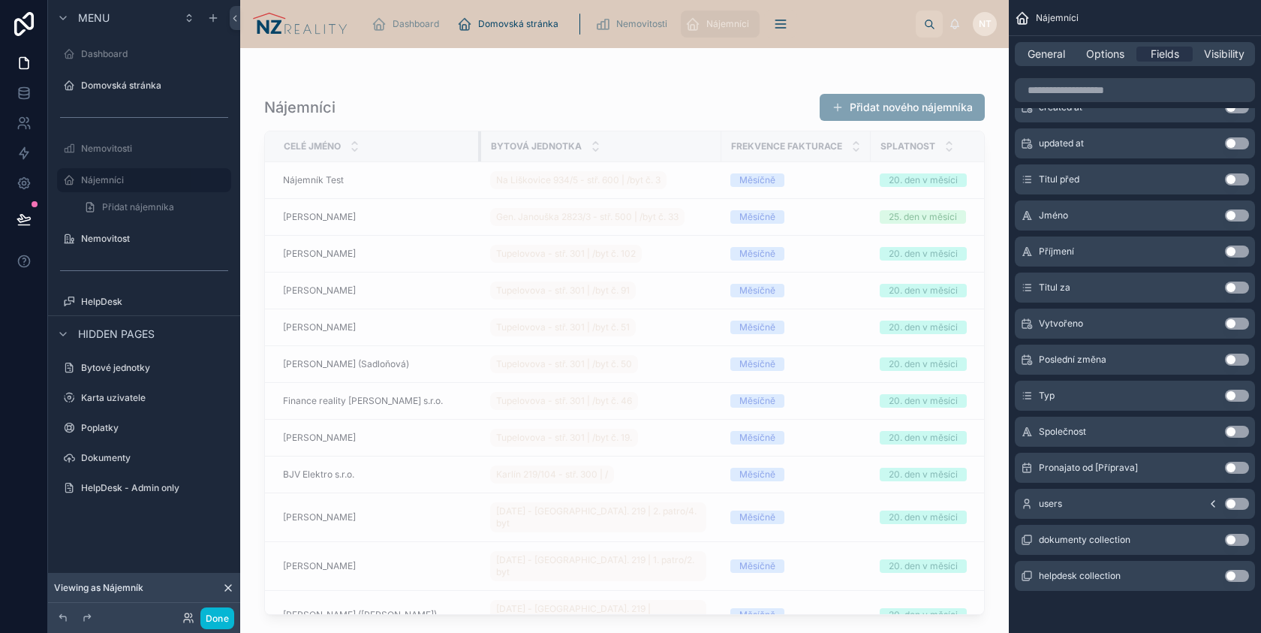
drag, startPoint x: 580, startPoint y: 150, endPoint x: 480, endPoint y: 149, distance: 99.9
click at [480, 149] on div at bounding box center [481, 146] width 6 height 30
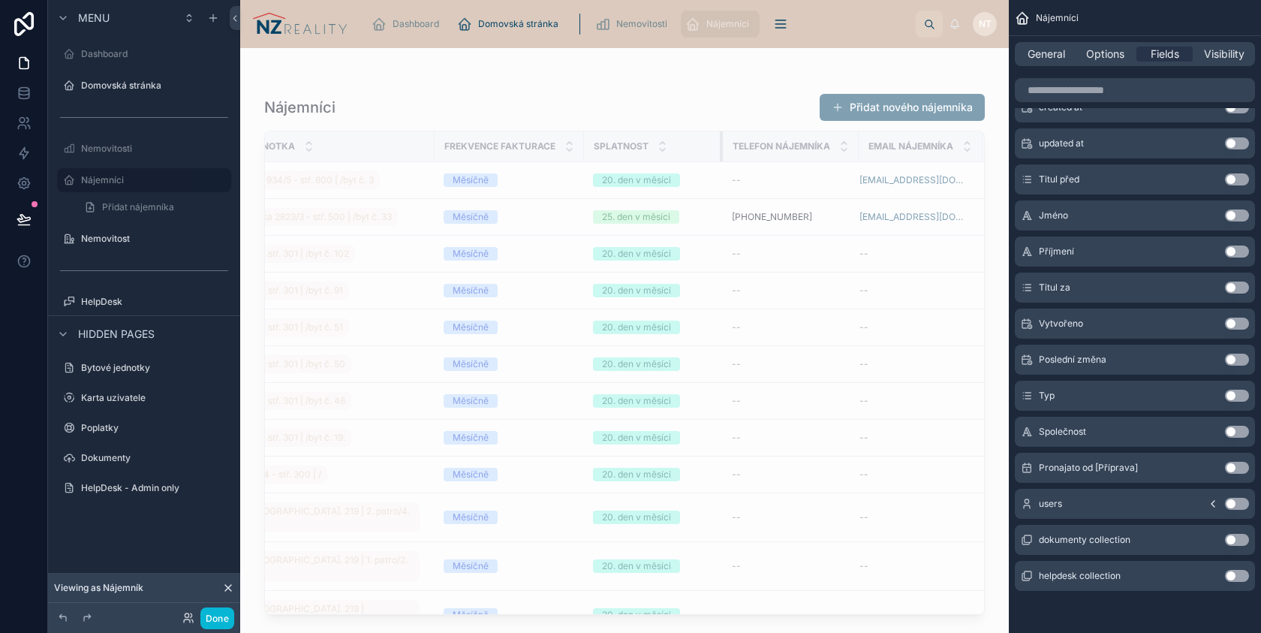
scroll to position [0, 286]
drag, startPoint x: 732, startPoint y: 149, endPoint x: 688, endPoint y: 149, distance: 43.5
click at [688, 149] on th "Splatnost" at bounding box center [653, 146] width 137 height 31
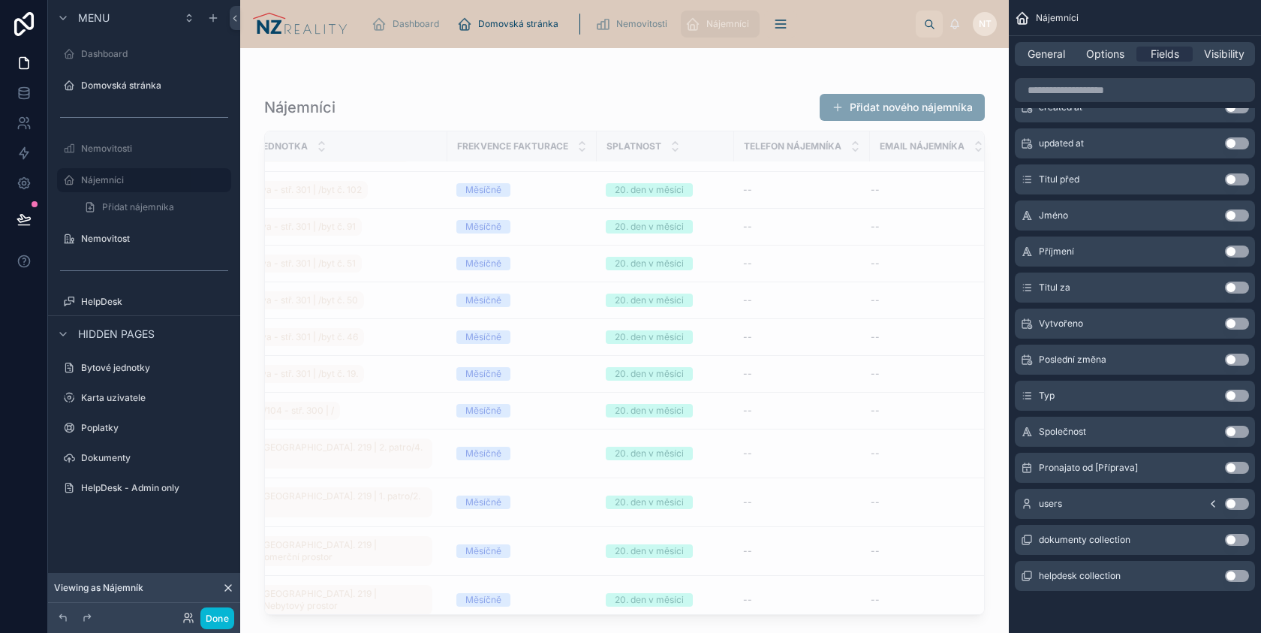
scroll to position [0, 274]
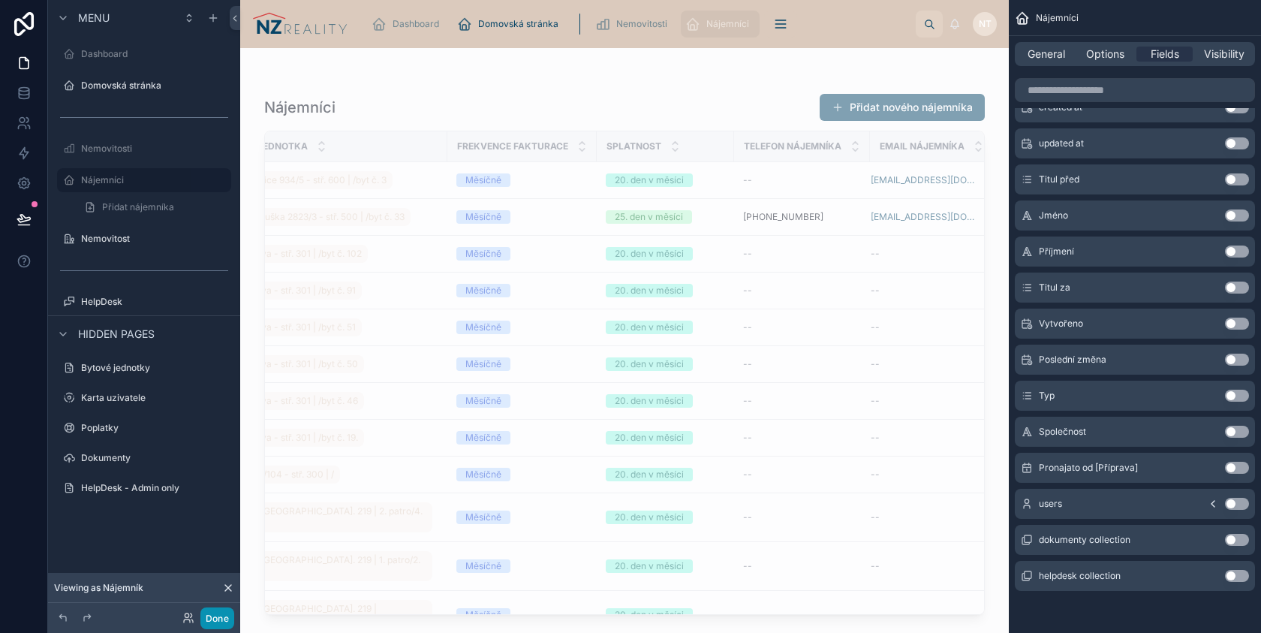
click at [216, 619] on button "Done" at bounding box center [217, 618] width 34 height 22
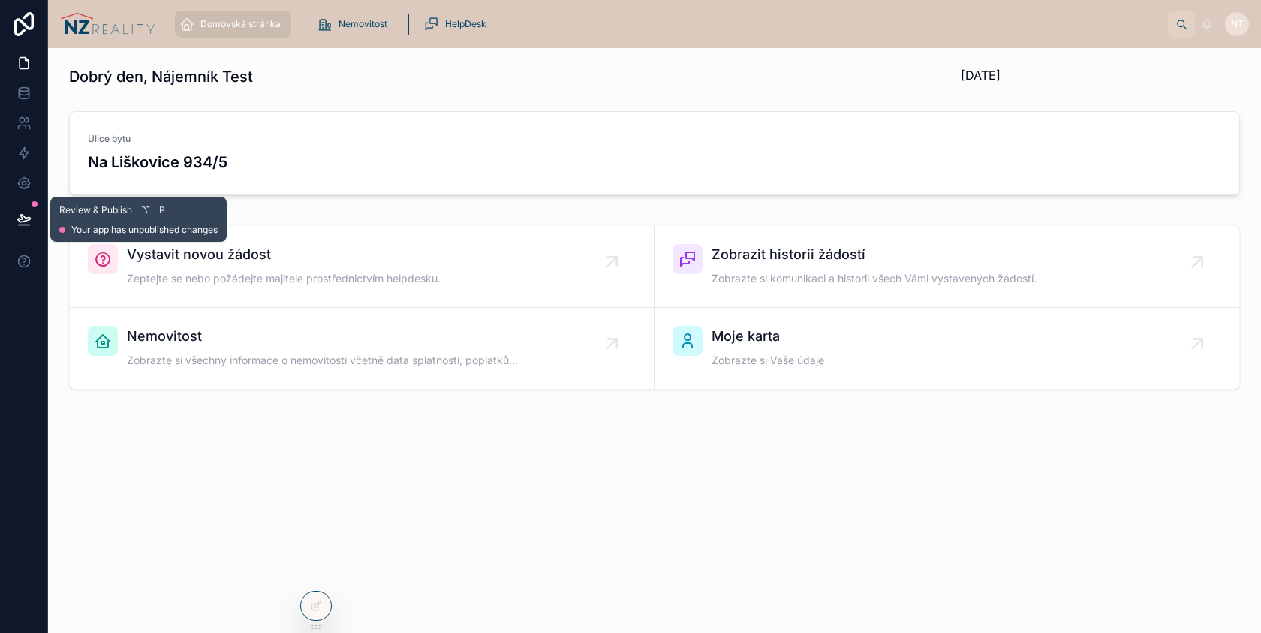
click at [17, 220] on icon at bounding box center [23, 219] width 13 height 8
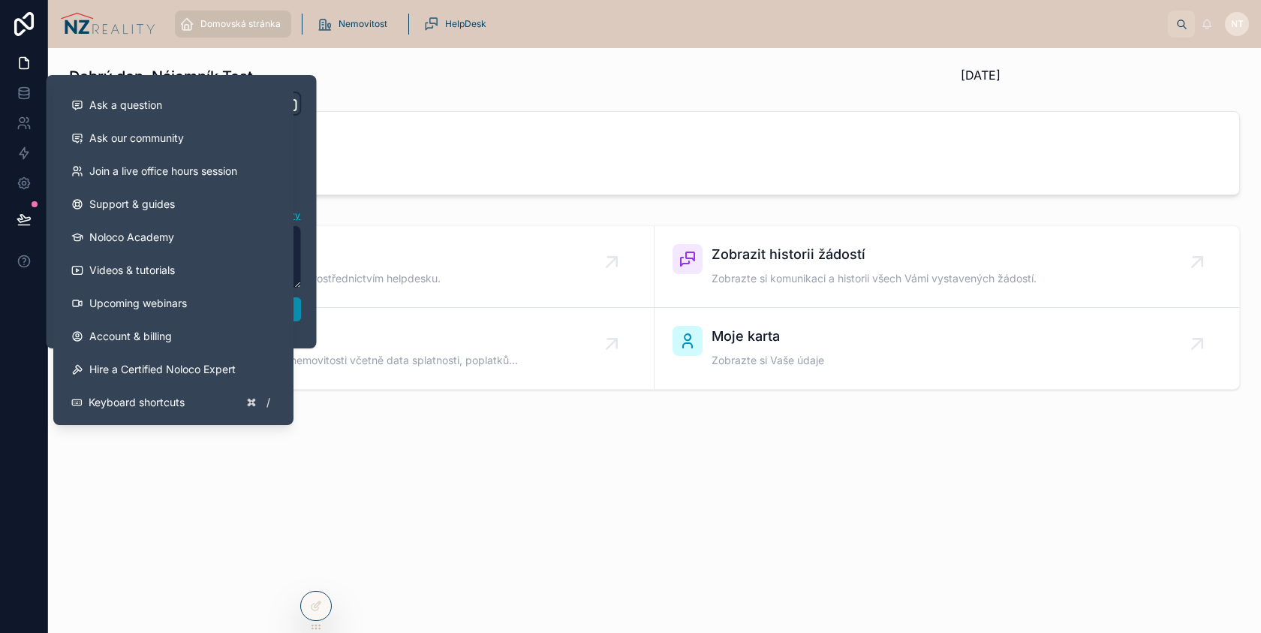
click at [300, 312] on button "Publish" at bounding box center [182, 309] width 240 height 24
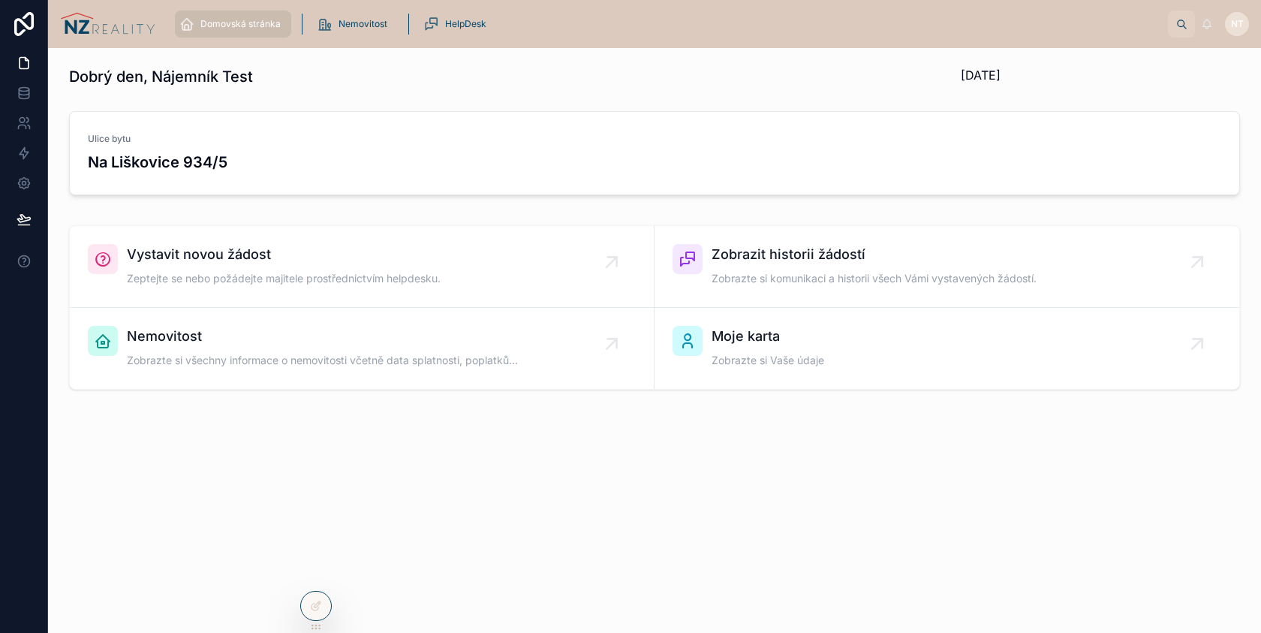
click at [440, 483] on div "Dobrý den, Nájemník Test 08/09/2025 Ulice bytu Na Liškovice 934/5 Vystavit novo…" at bounding box center [654, 270] width 1213 height 444
click at [318, 577] on icon at bounding box center [316, 574] width 12 height 12
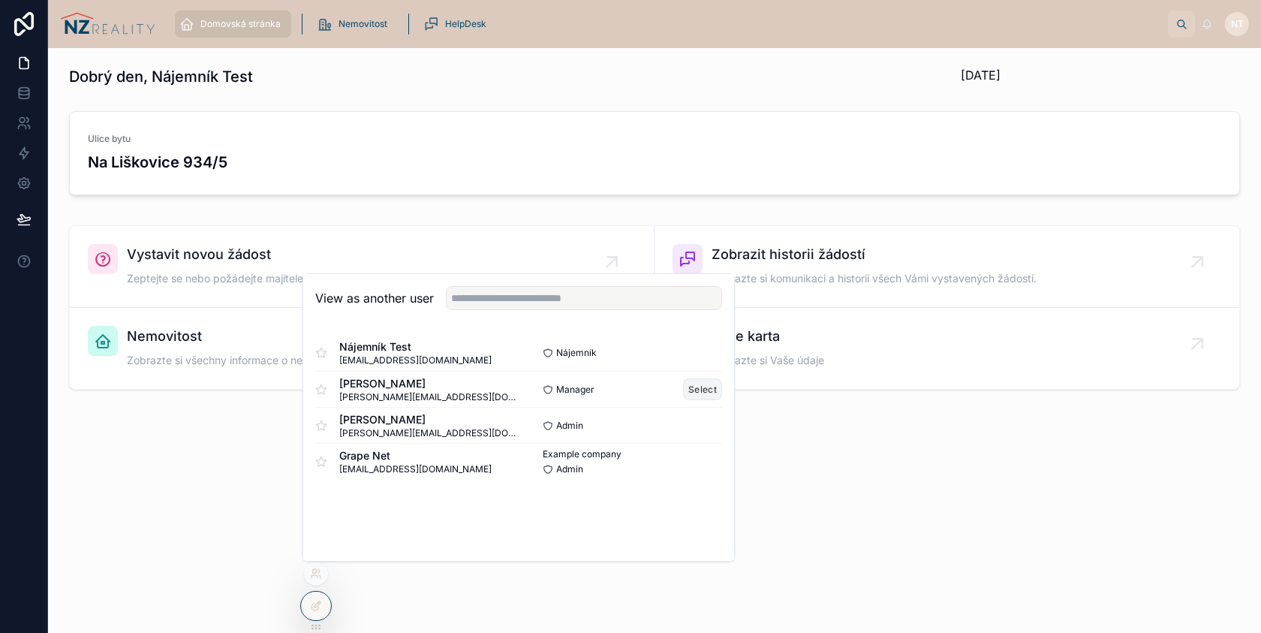
click at [697, 387] on button "Select" at bounding box center [702, 389] width 39 height 22
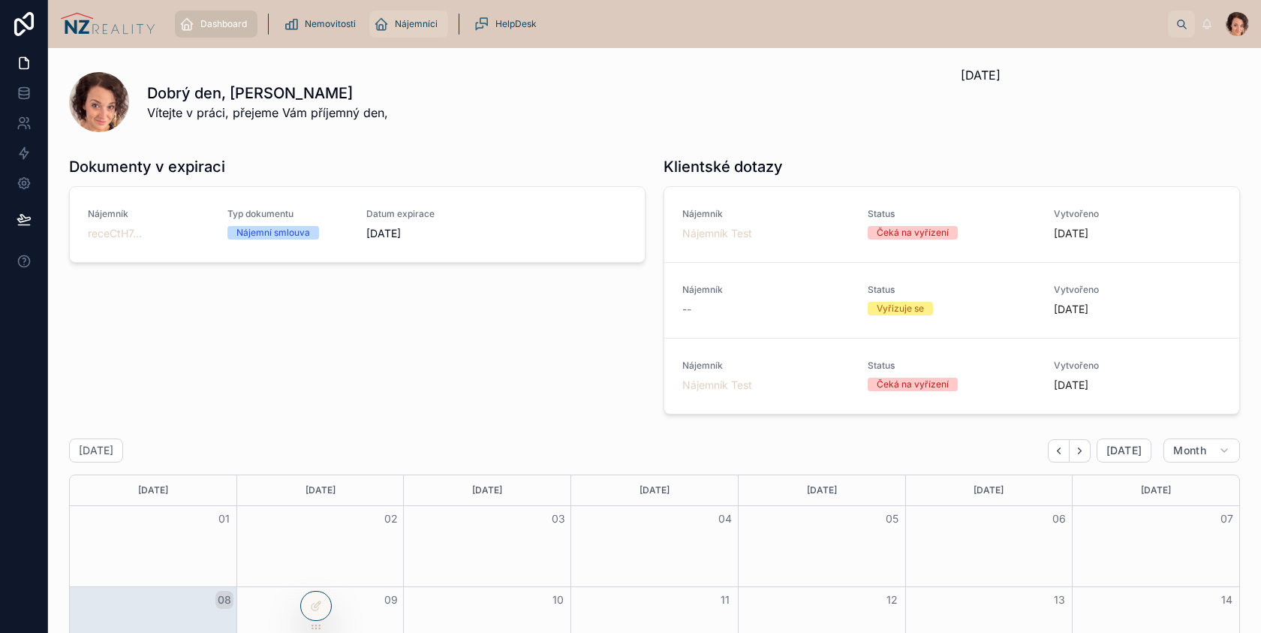
click at [418, 26] on span "Nájemníci" at bounding box center [416, 24] width 43 height 12
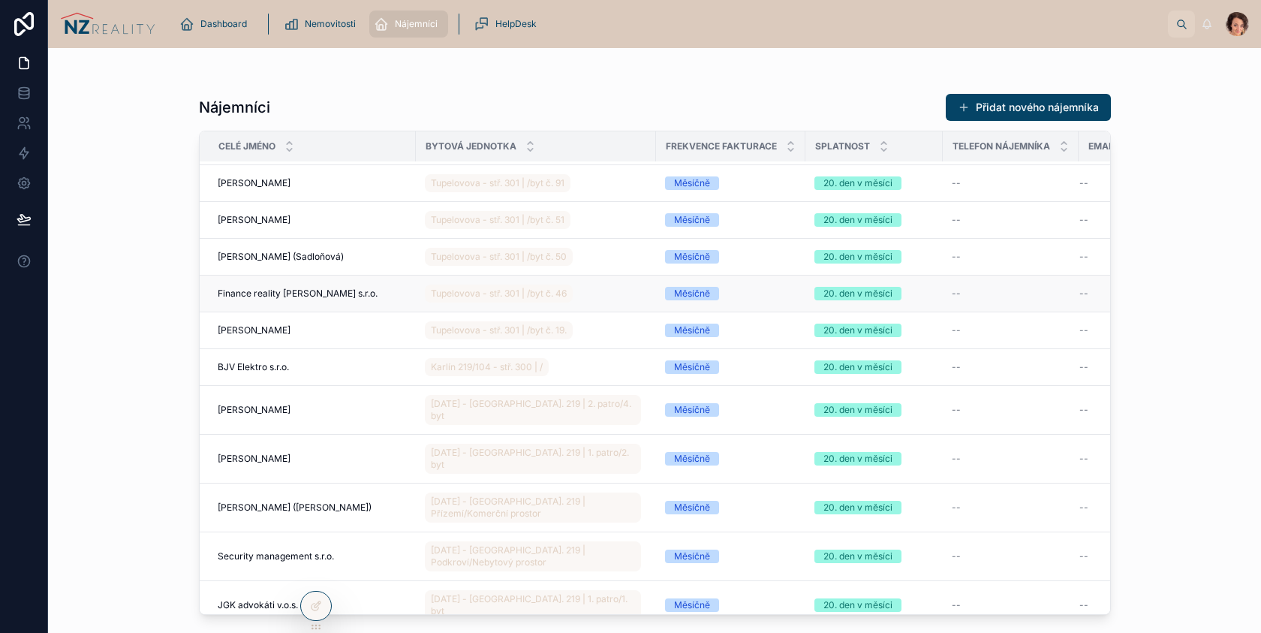
scroll to position [141, 0]
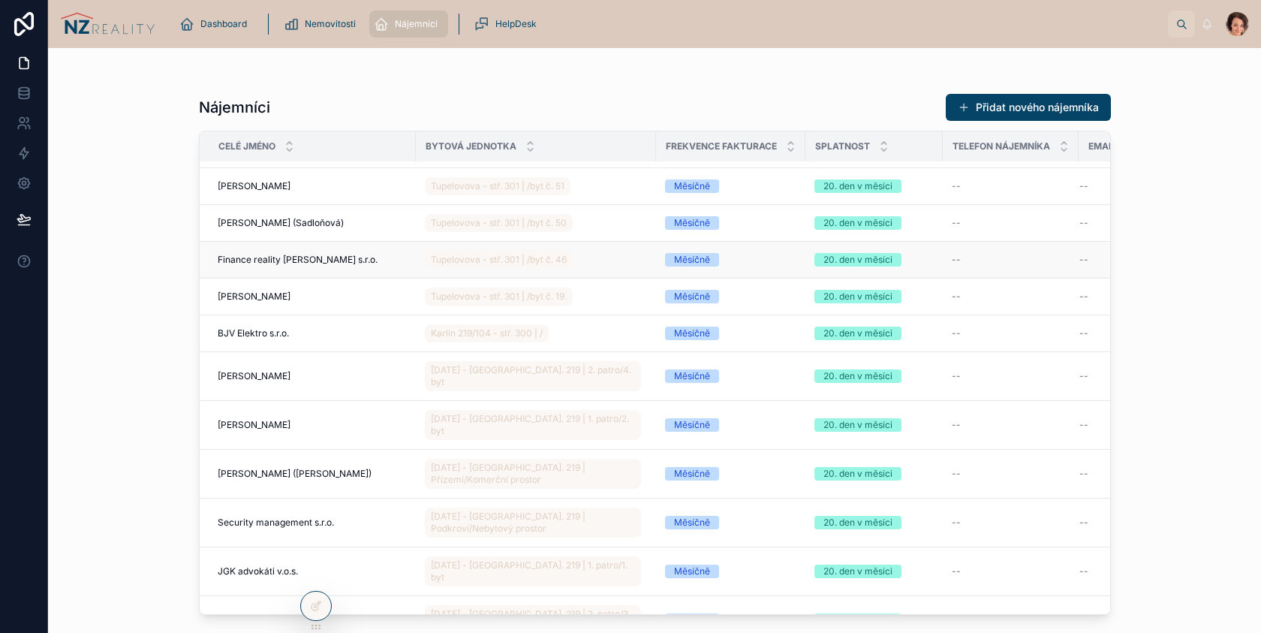
click at [330, 259] on span "Finance reality [PERSON_NAME] s.r.o." at bounding box center [298, 260] width 160 height 12
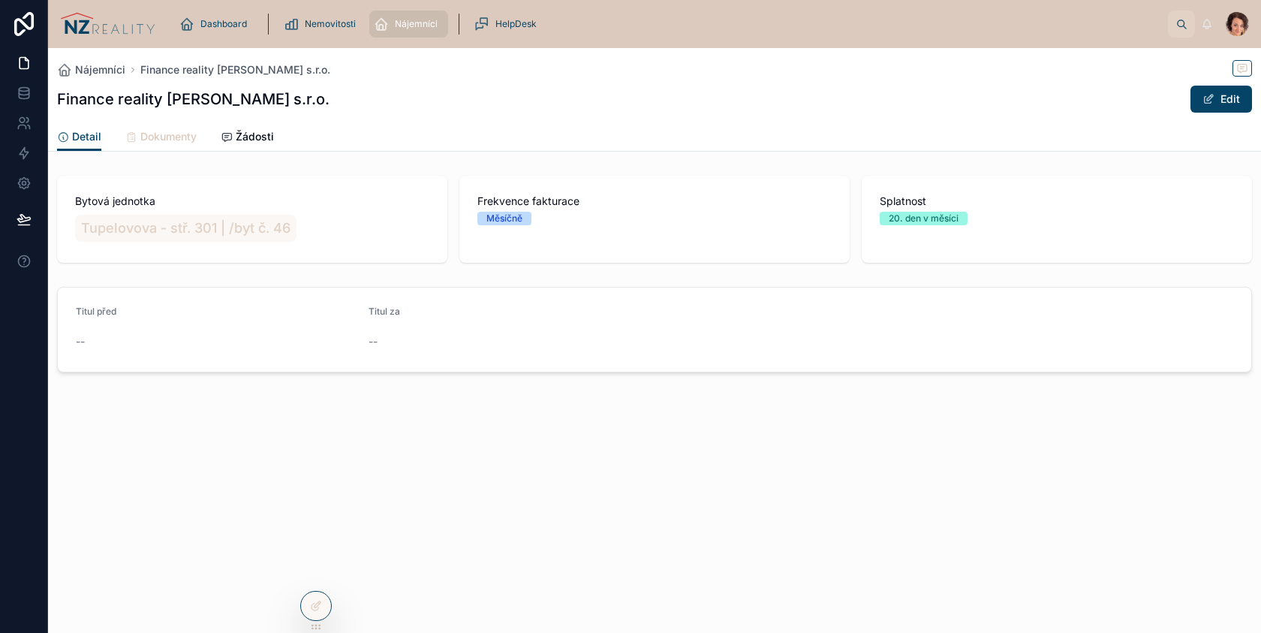
click at [185, 141] on span "Dokumenty" at bounding box center [168, 136] width 56 height 15
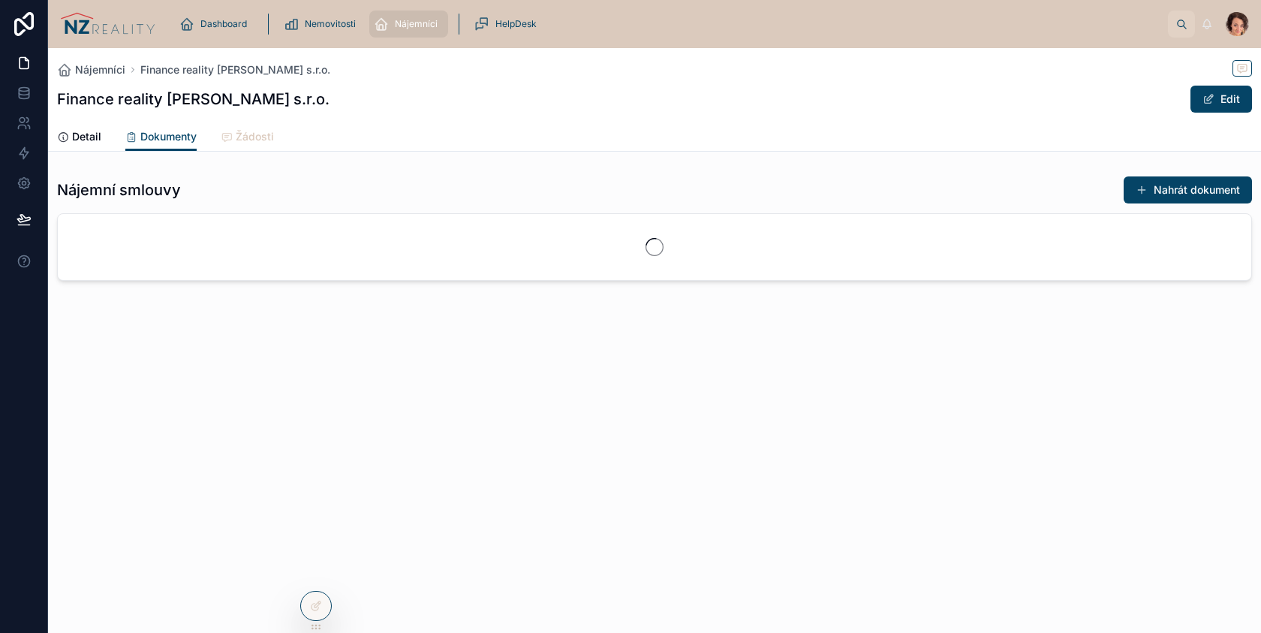
click at [246, 138] on span "Žádosti" at bounding box center [255, 136] width 38 height 15
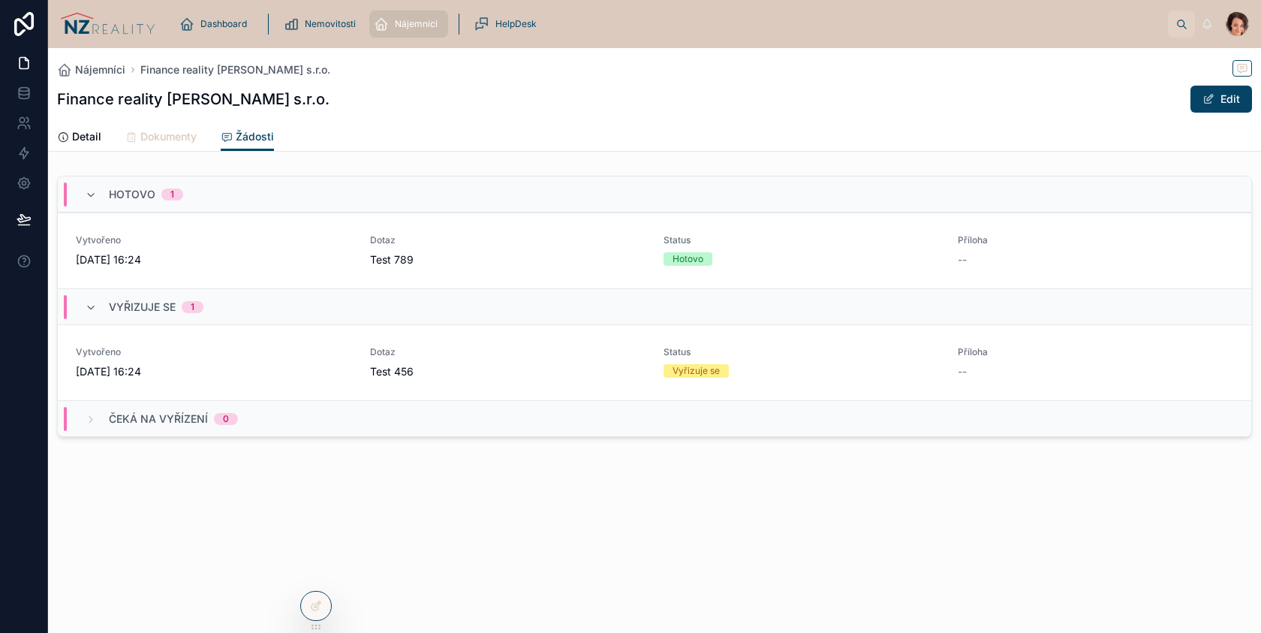
click at [159, 140] on span "Dokumenty" at bounding box center [168, 136] width 56 height 15
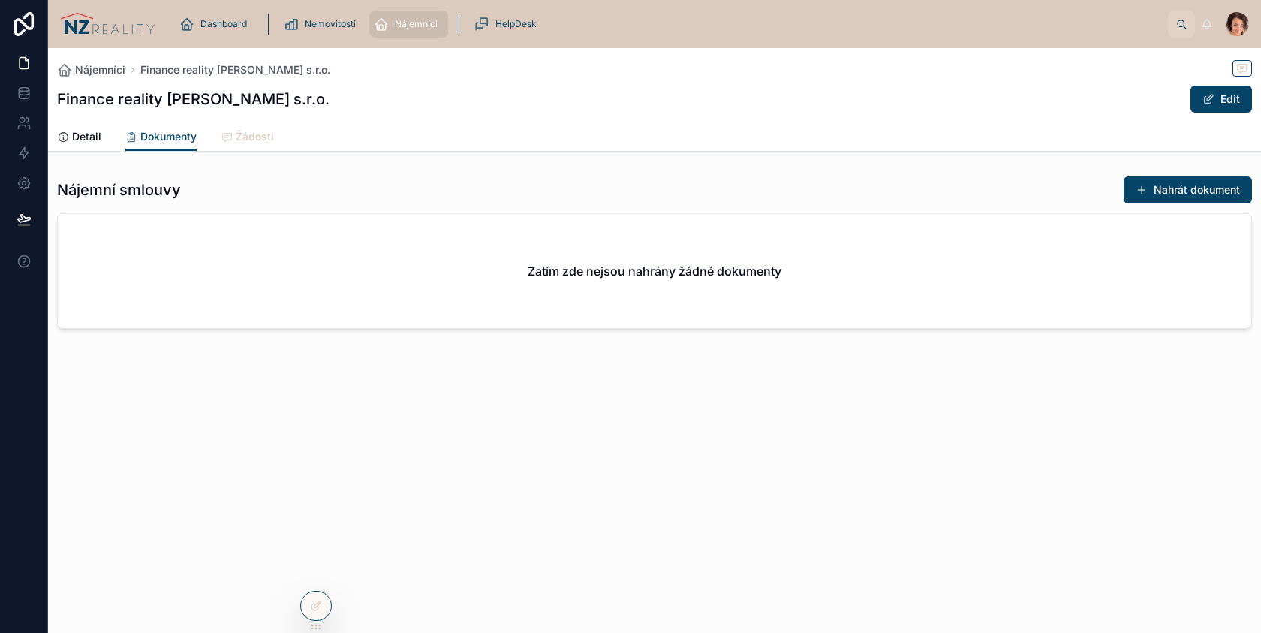
click at [237, 143] on span "Žádosti" at bounding box center [255, 136] width 38 height 15
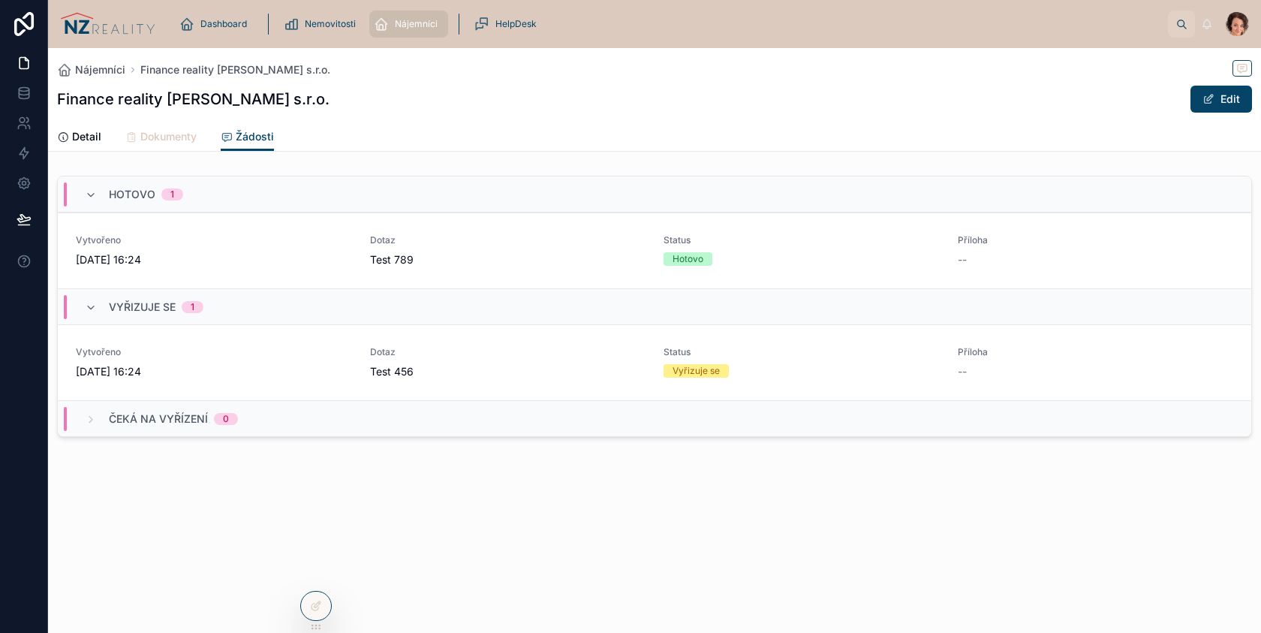
click at [153, 140] on span "Dokumenty" at bounding box center [168, 136] width 56 height 15
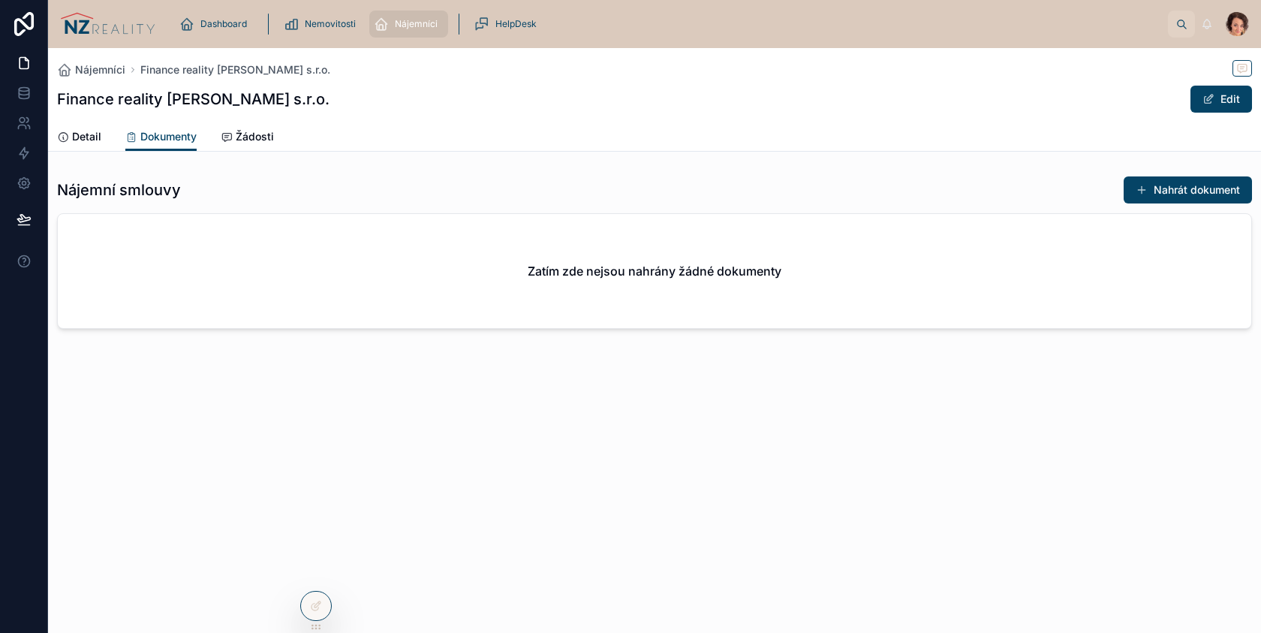
click at [109, 27] on img at bounding box center [107, 24] width 95 height 24
